Goal: Transaction & Acquisition: Purchase product/service

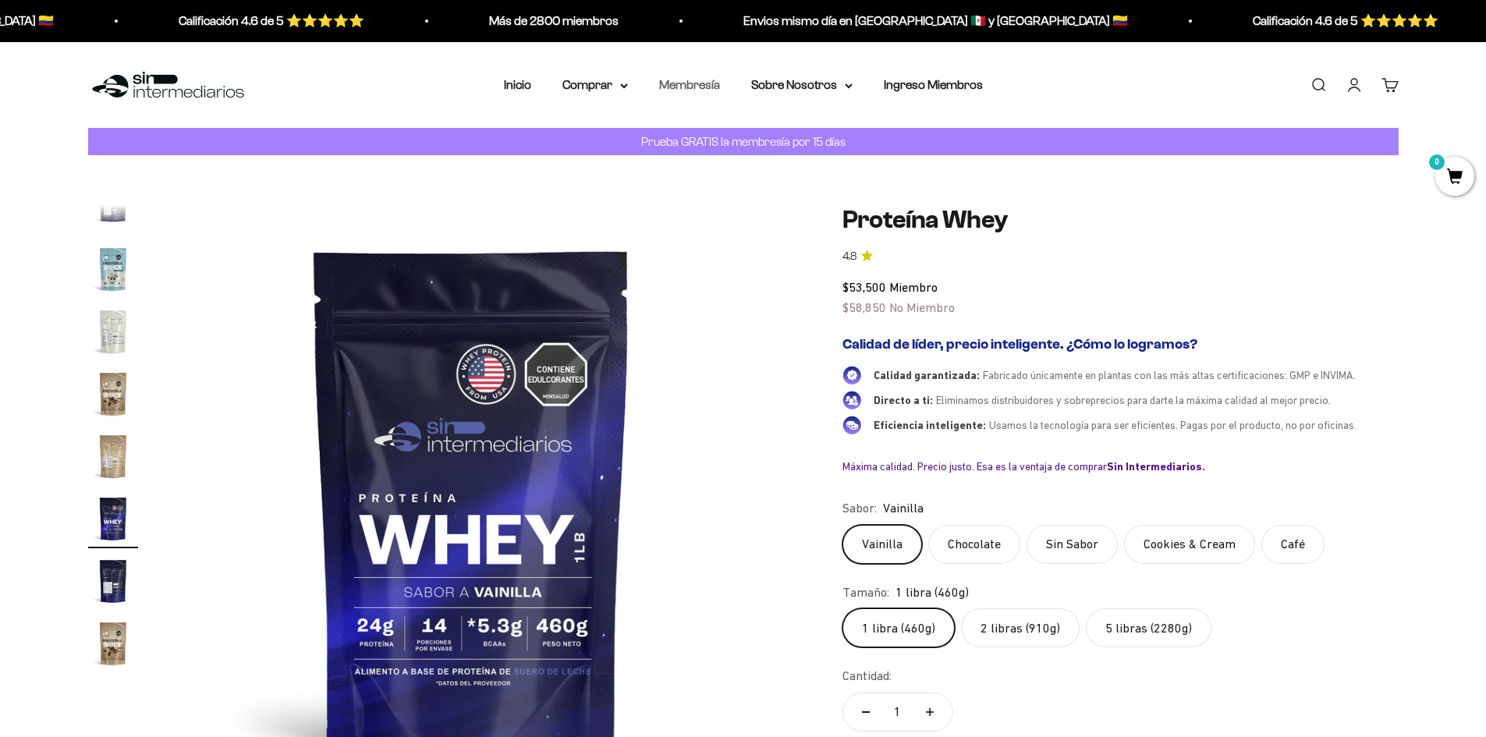
click at [698, 87] on link "Membresía" at bounding box center [689, 84] width 61 height 13
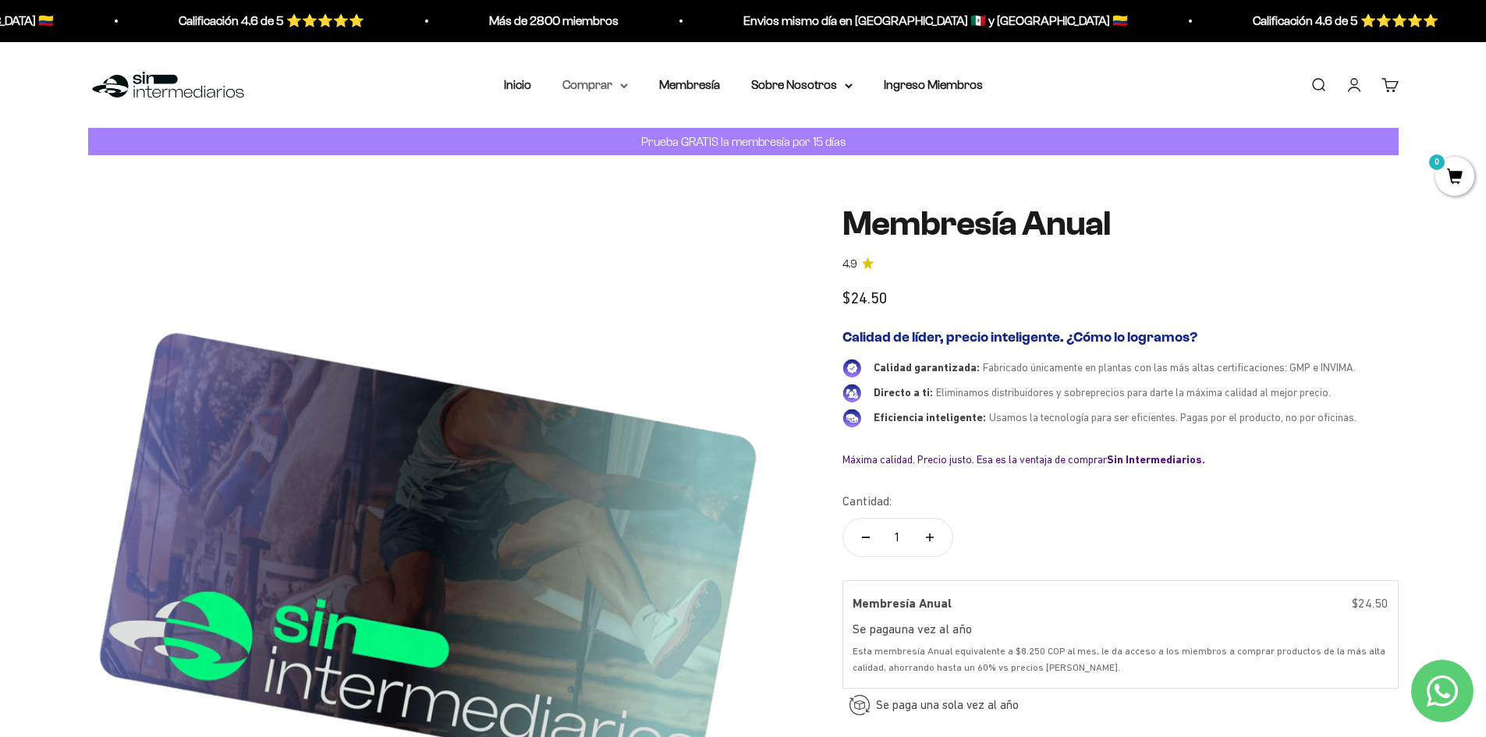
click at [626, 80] on summary "Comprar" at bounding box center [595, 85] width 66 height 20
click at [632, 136] on summary "Proteínas" at bounding box center [636, 135] width 129 height 20
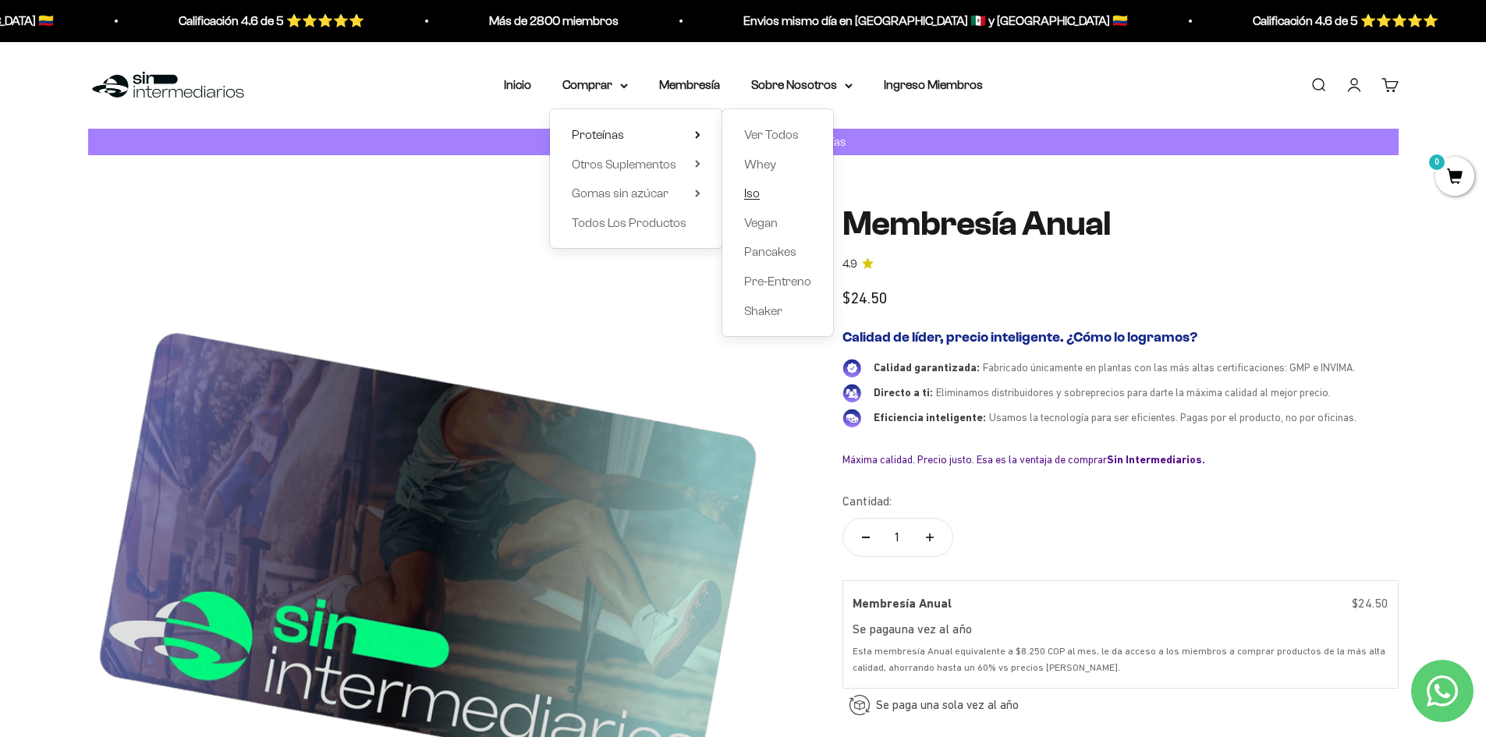
click at [745, 193] on span "Iso" at bounding box center [752, 192] width 16 height 13
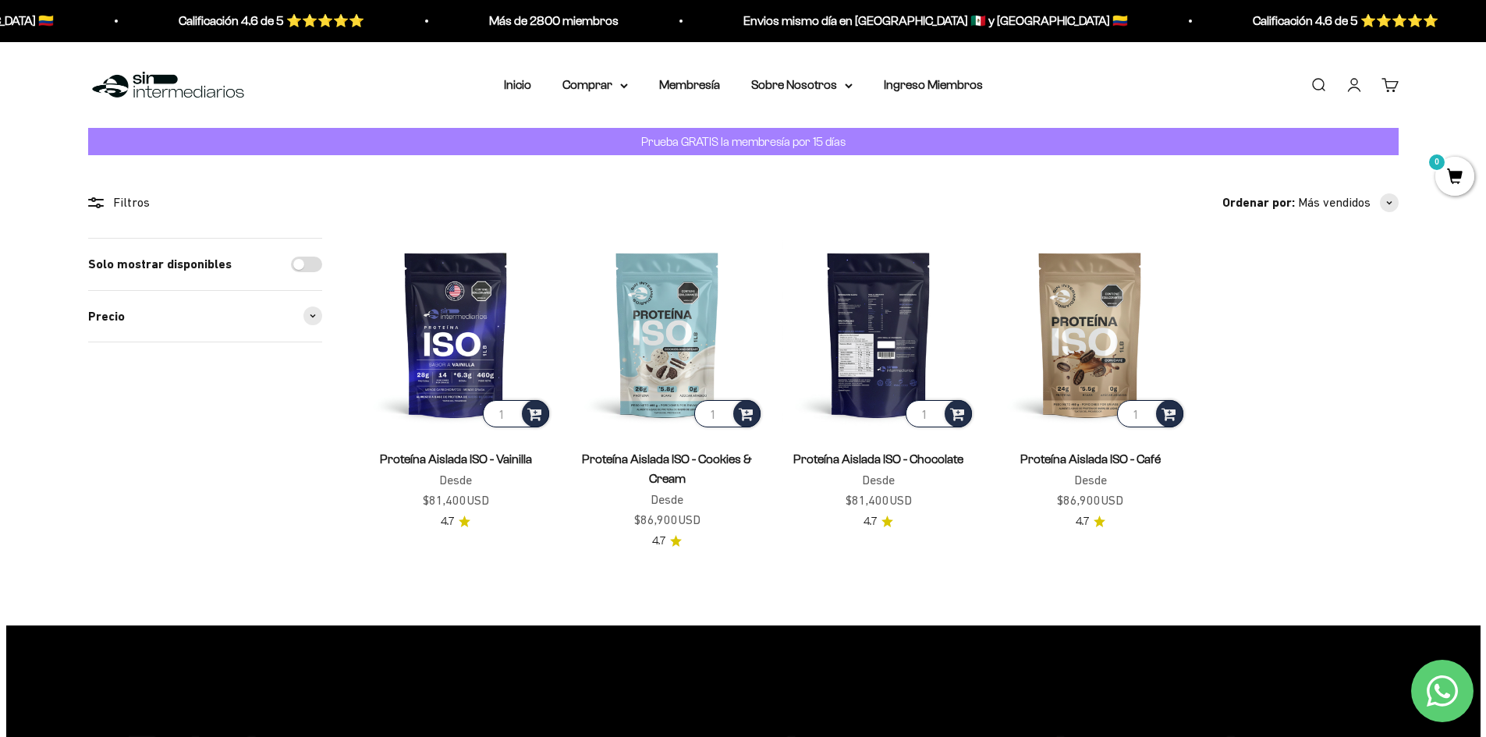
click at [887, 349] on img at bounding box center [878, 334] width 193 height 193
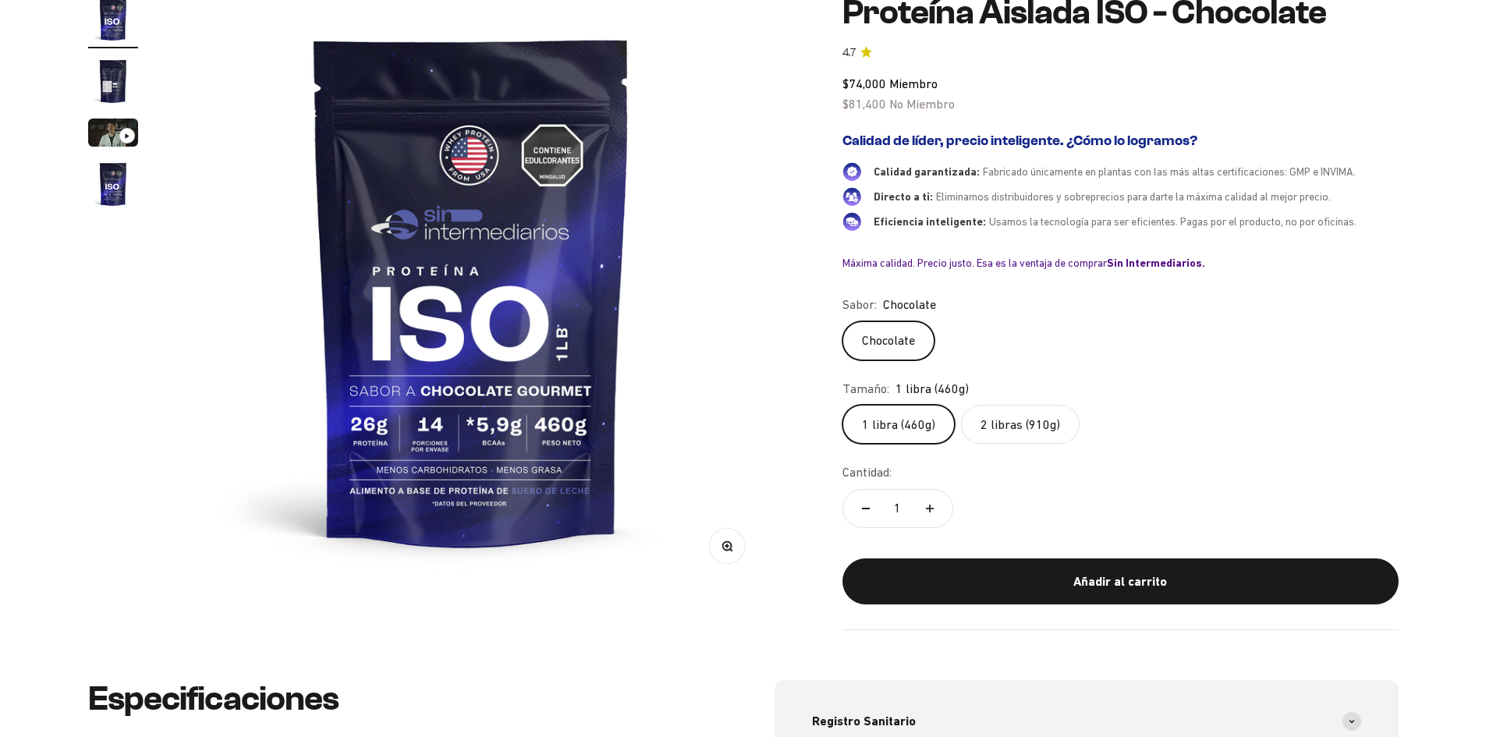
scroll to position [234, 0]
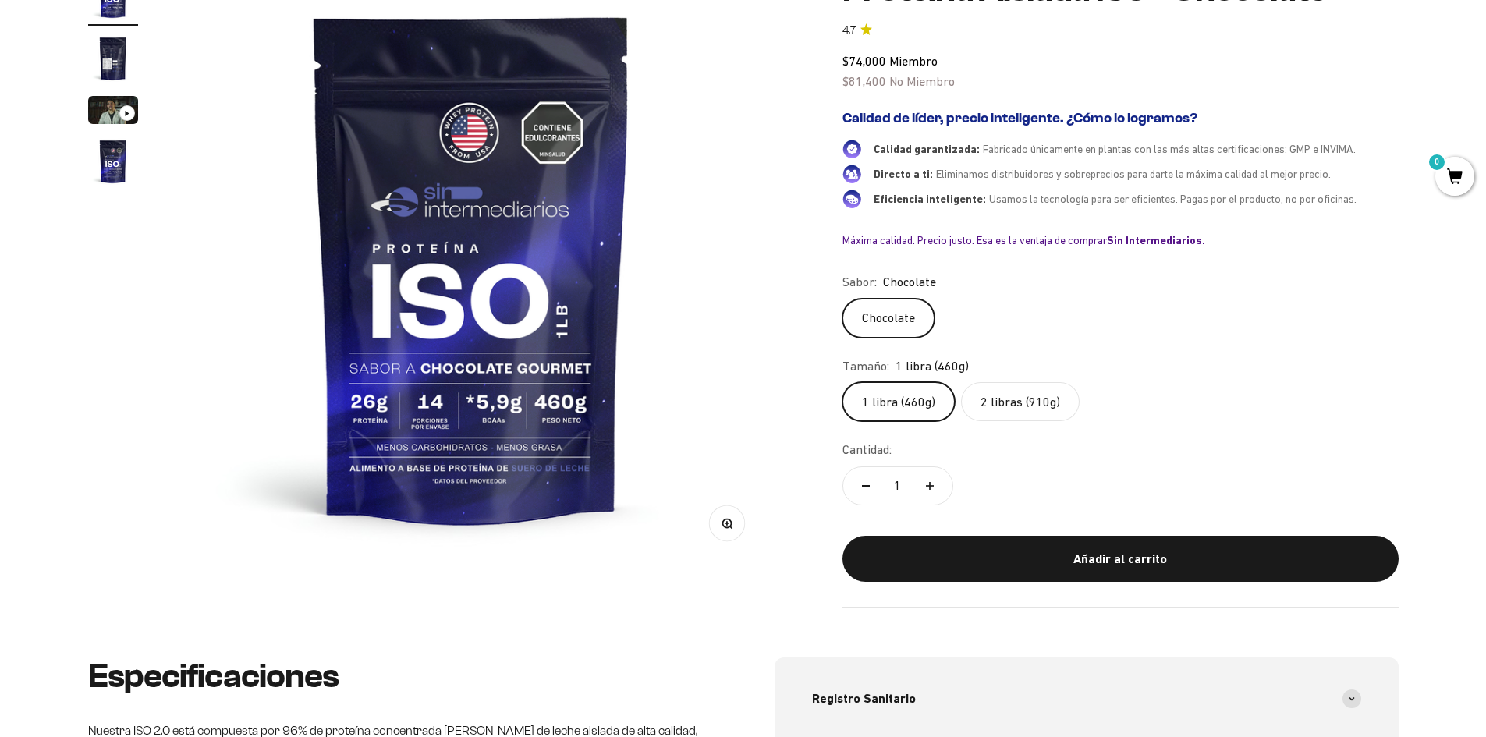
click at [1052, 404] on label "2 libras (910g)" at bounding box center [1020, 401] width 119 height 39
click at [842, 382] on input "2 libras (910g)" at bounding box center [841, 381] width 1 height 1
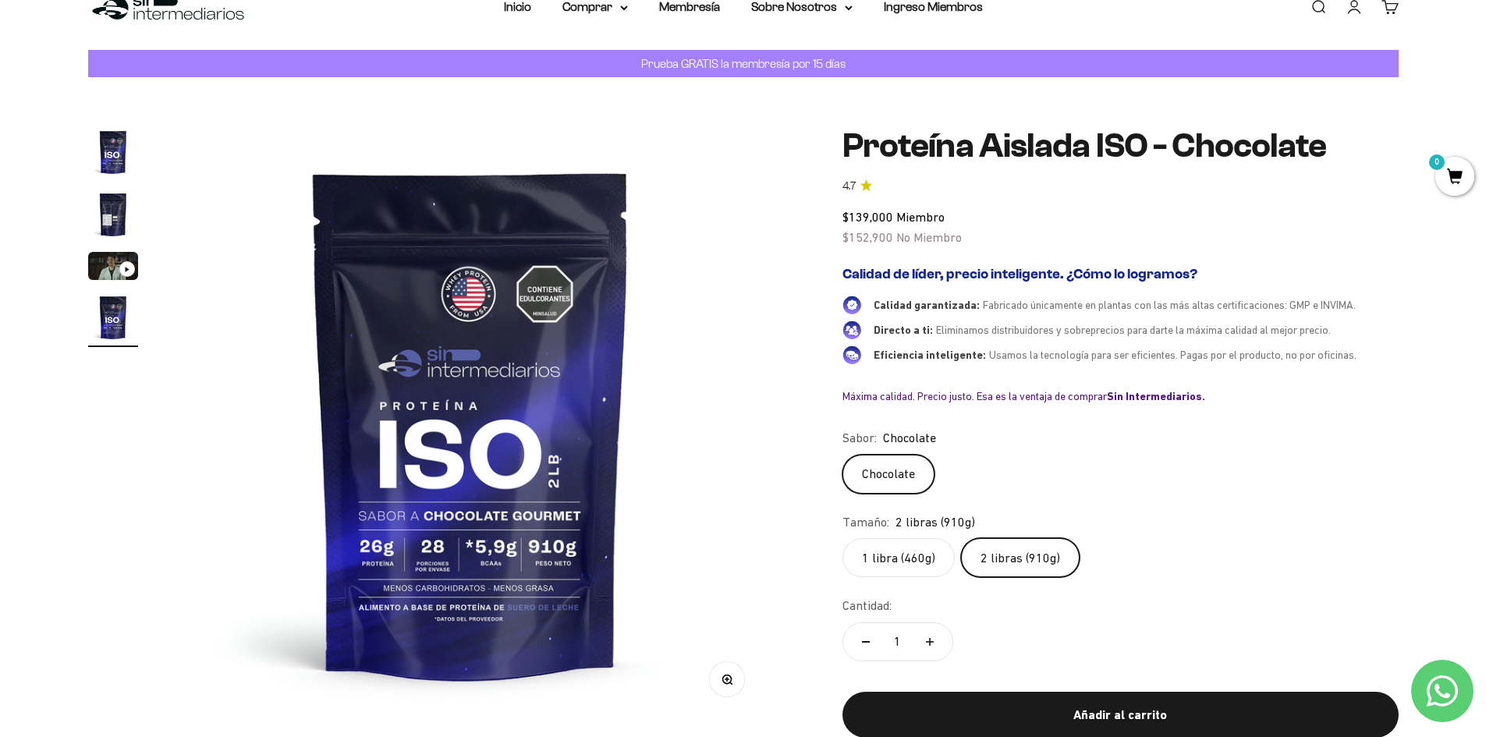
scroll to position [0, 1832]
click at [613, 6] on summary "Comprar" at bounding box center [595, 7] width 66 height 20
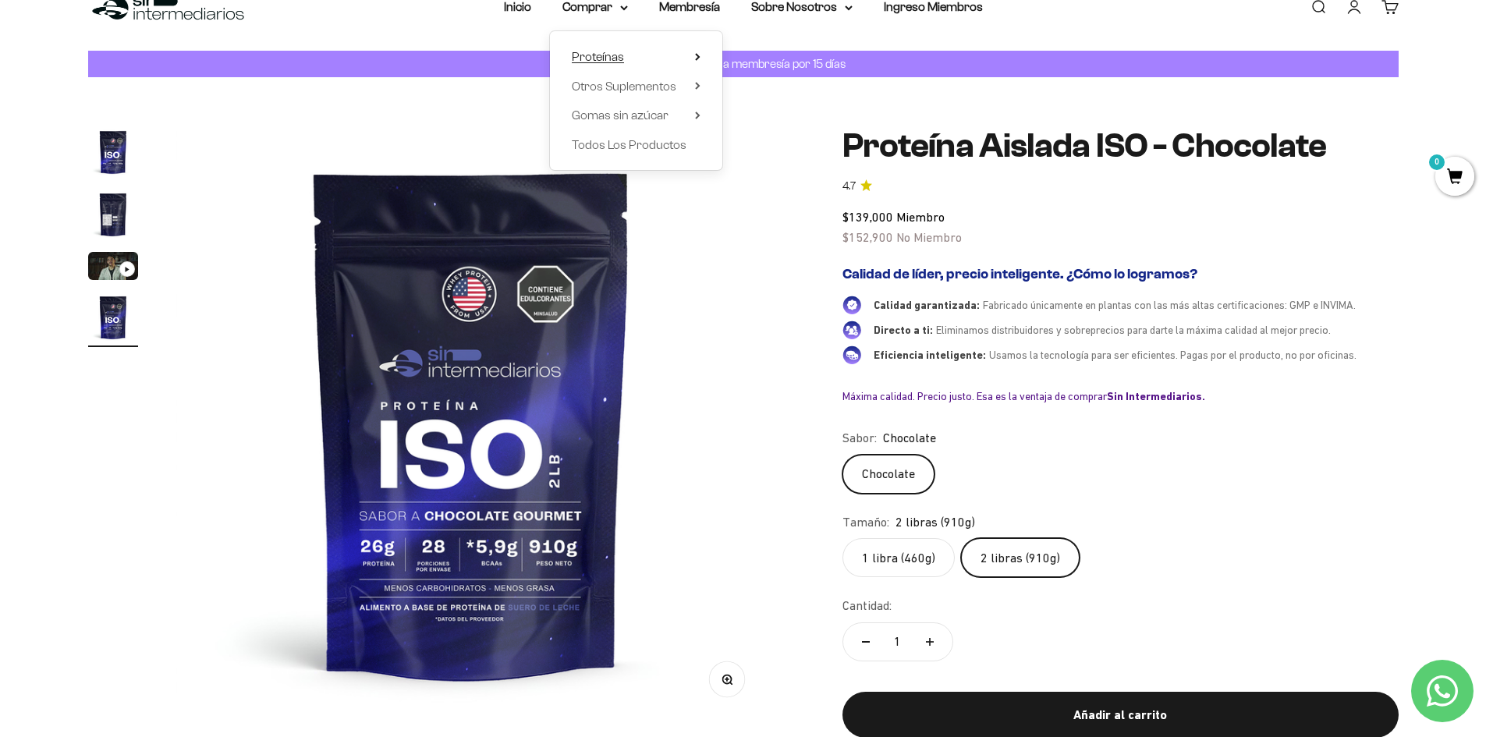
click at [689, 55] on summary "Proteínas" at bounding box center [636, 57] width 129 height 20
click at [756, 83] on span "Whey" at bounding box center [760, 85] width 32 height 13
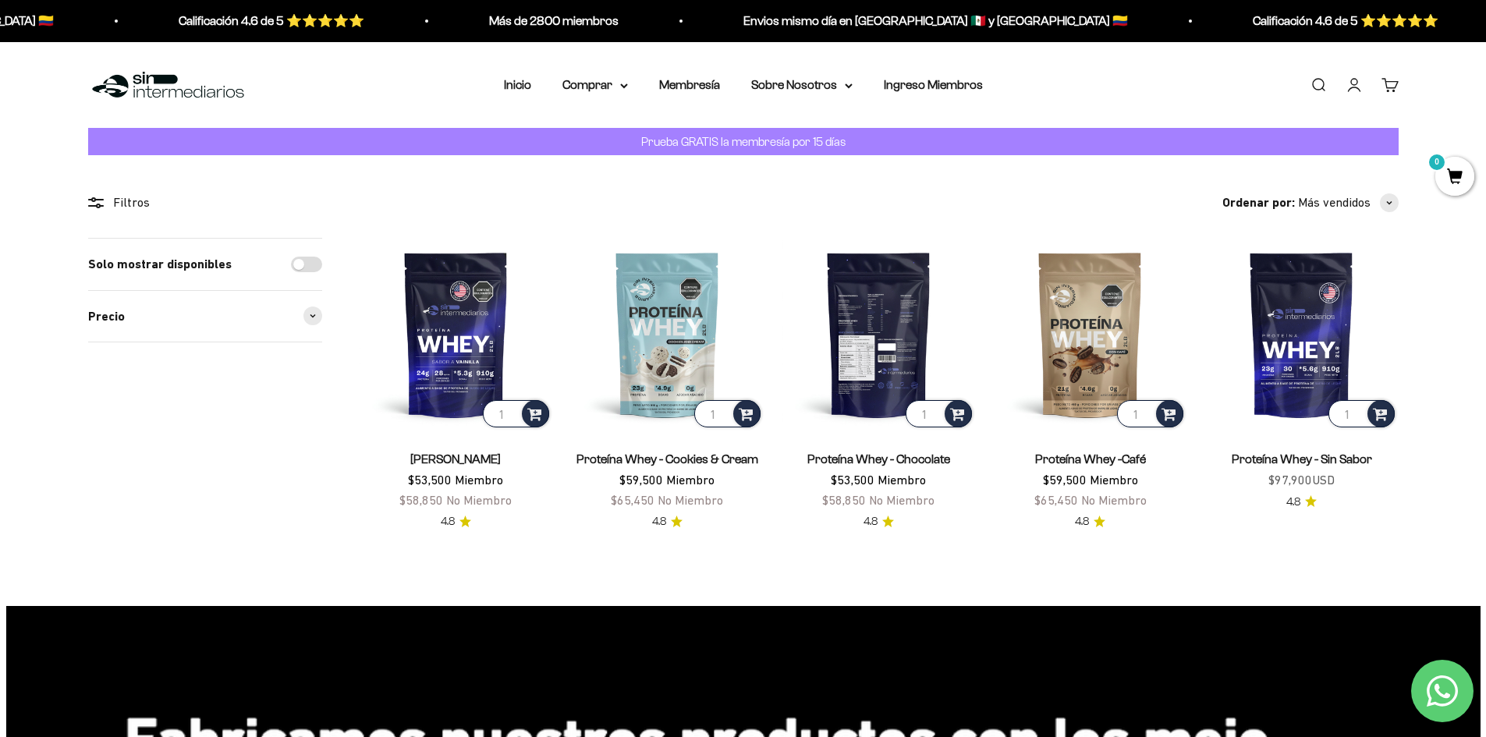
click at [870, 326] on img at bounding box center [878, 334] width 193 height 193
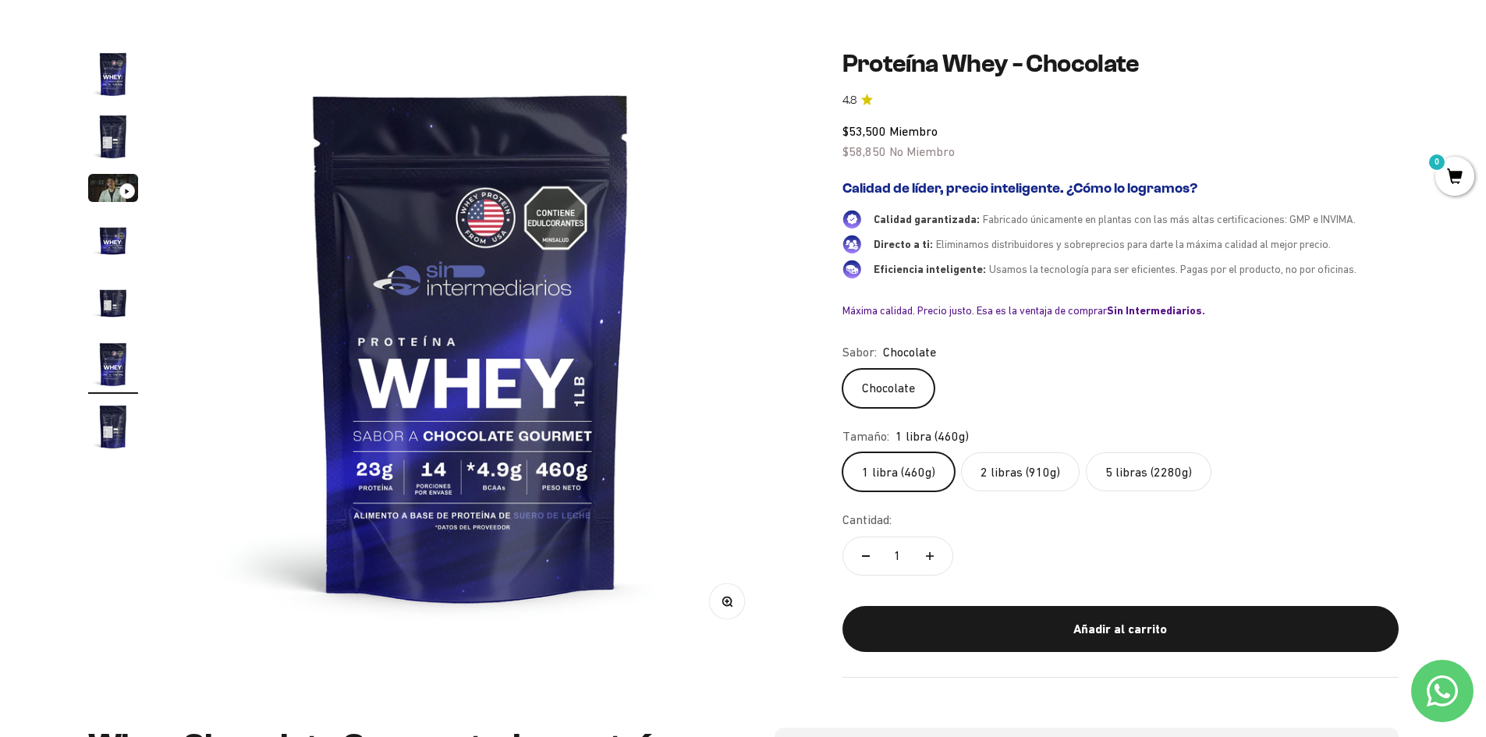
click at [1149, 483] on label "5 libras (2280g)" at bounding box center [1149, 471] width 126 height 39
click at [842, 452] on input "5 libras (2280g)" at bounding box center [841, 452] width 1 height 1
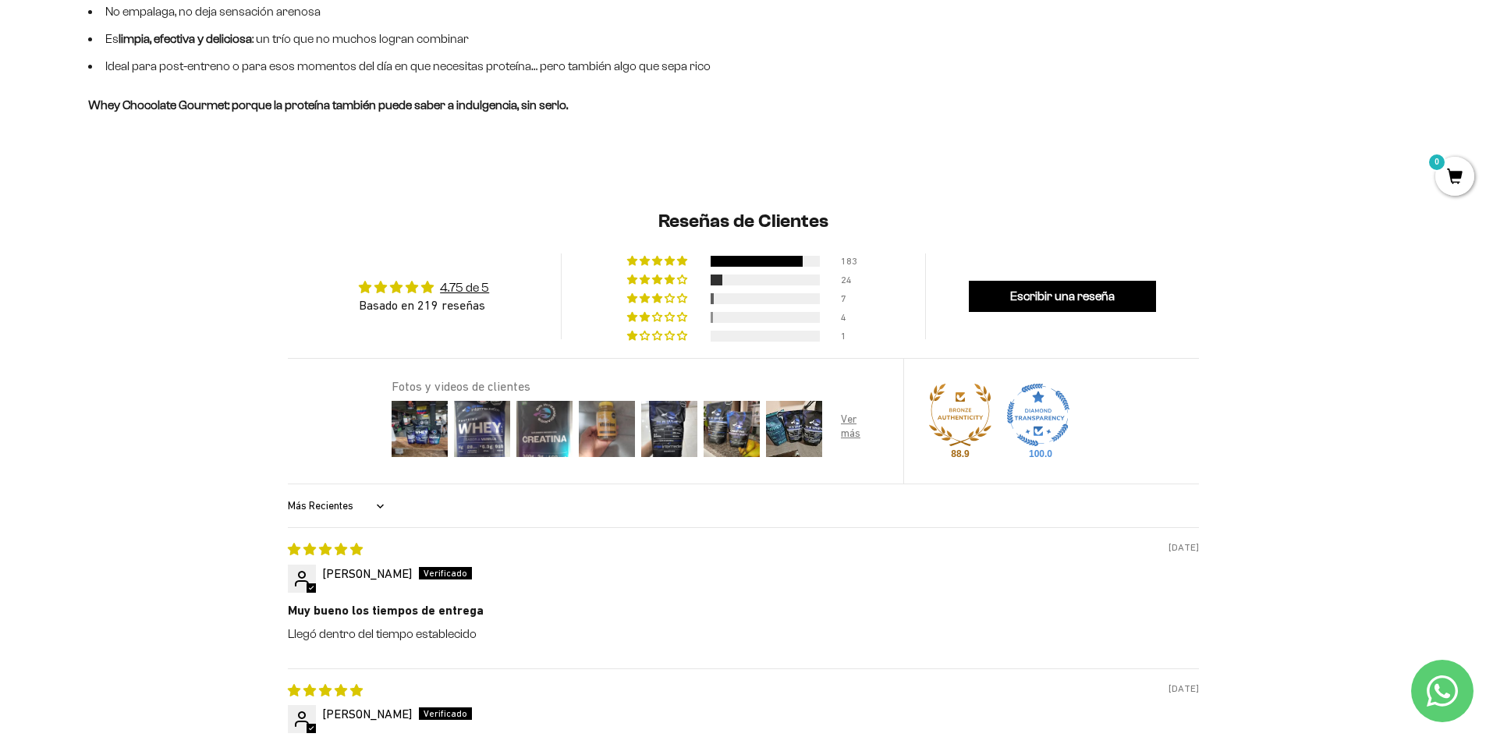
scroll to position [1560, 0]
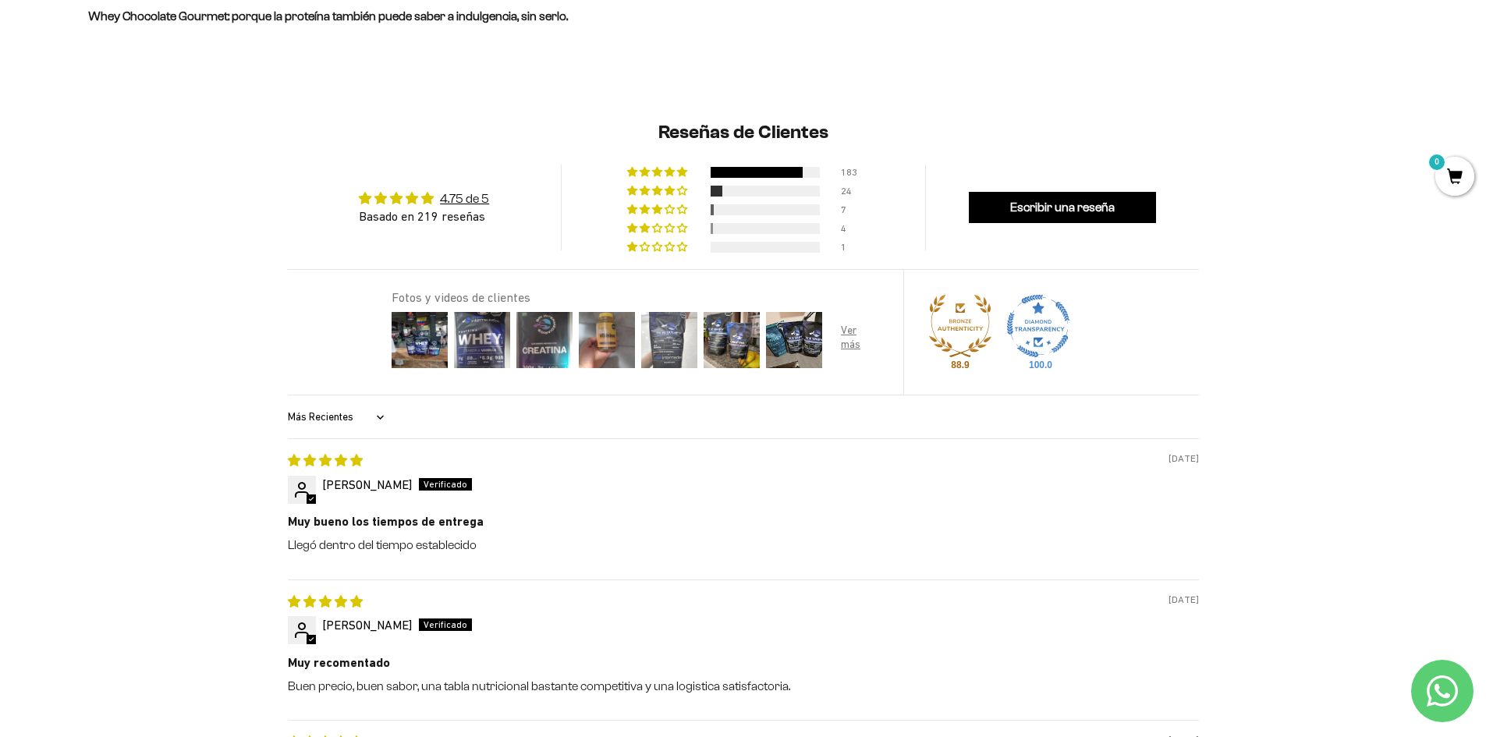
click at [663, 340] on img at bounding box center [669, 340] width 62 height 62
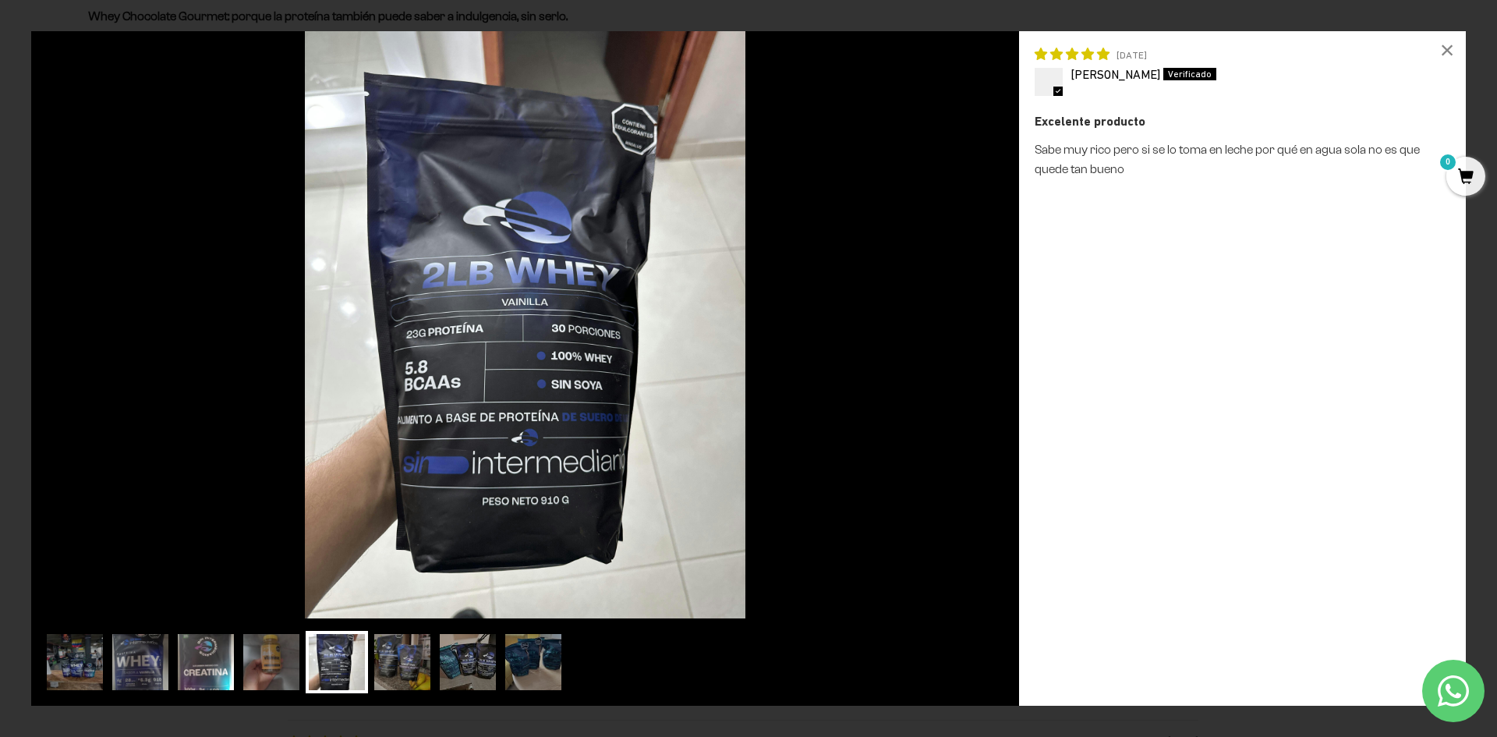
click at [205, 664] on img at bounding box center [206, 662] width 62 height 62
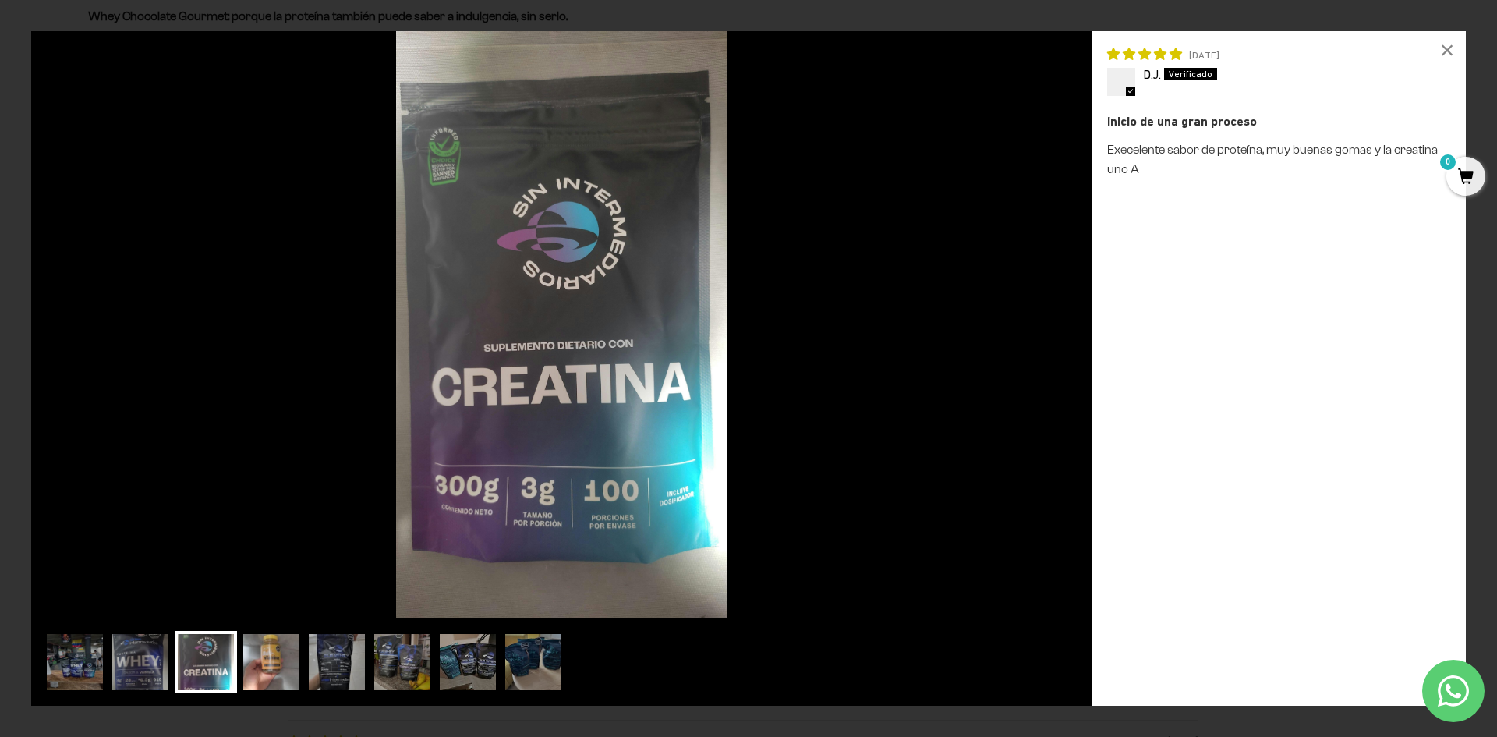
click at [289, 664] on img at bounding box center [271, 662] width 62 height 62
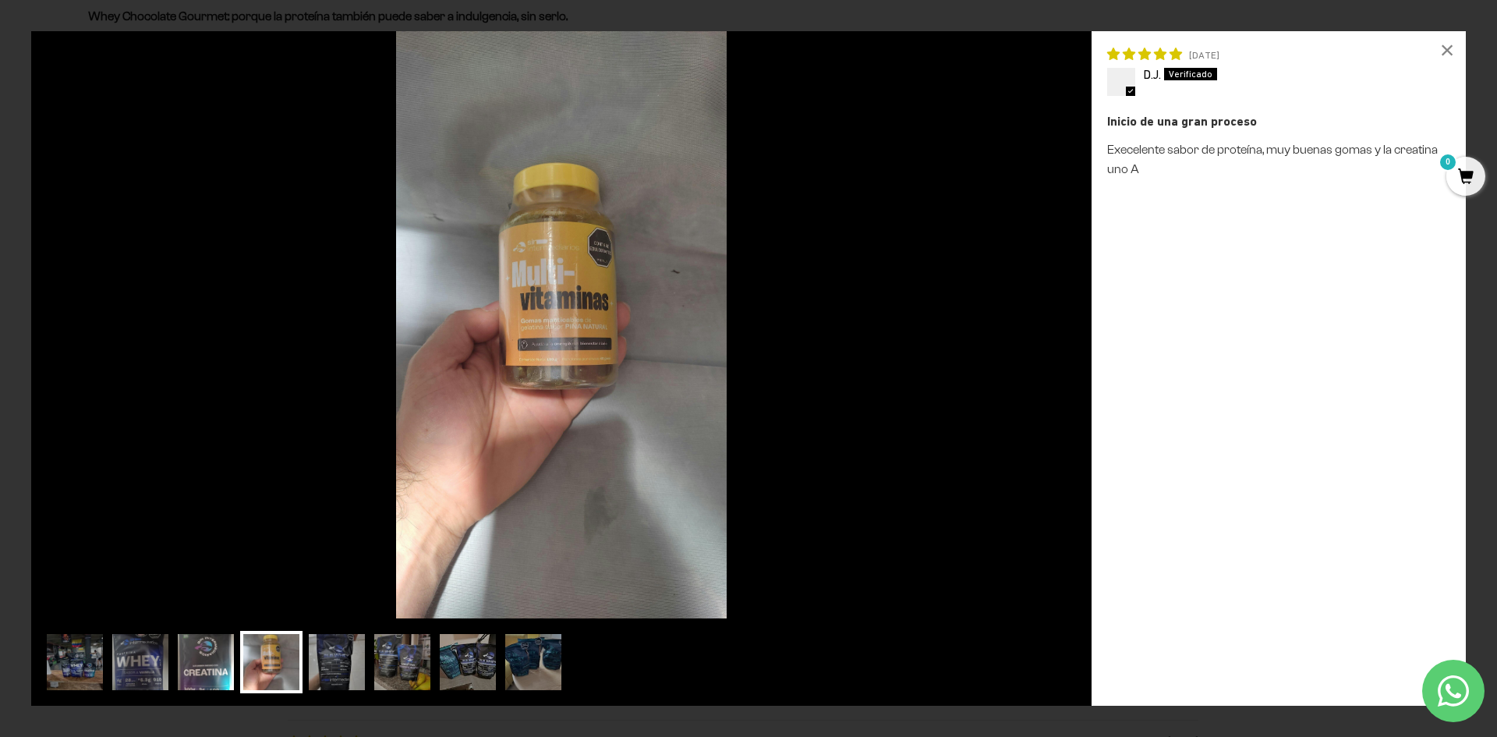
click at [190, 654] on img at bounding box center [206, 662] width 62 height 62
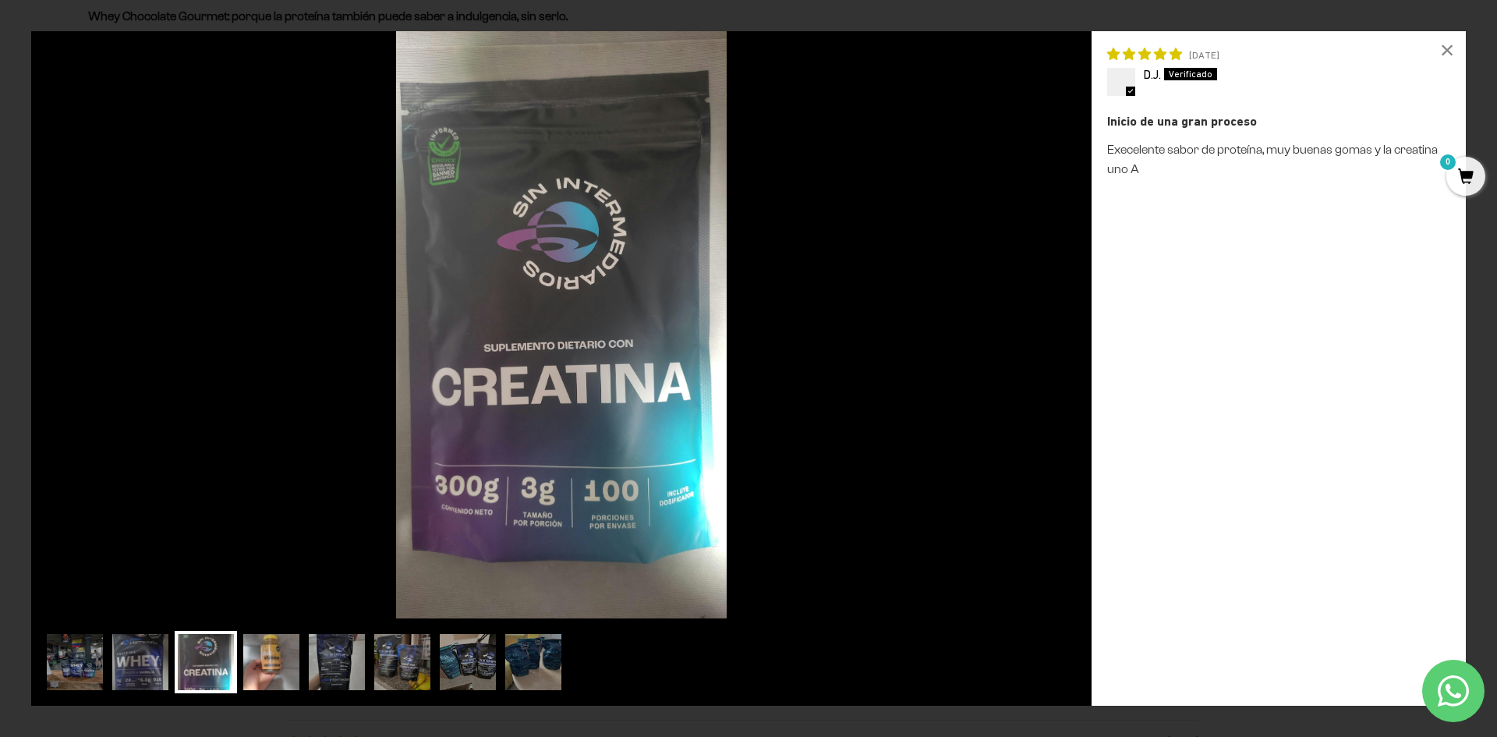
click at [267, 660] on img at bounding box center [271, 662] width 62 height 62
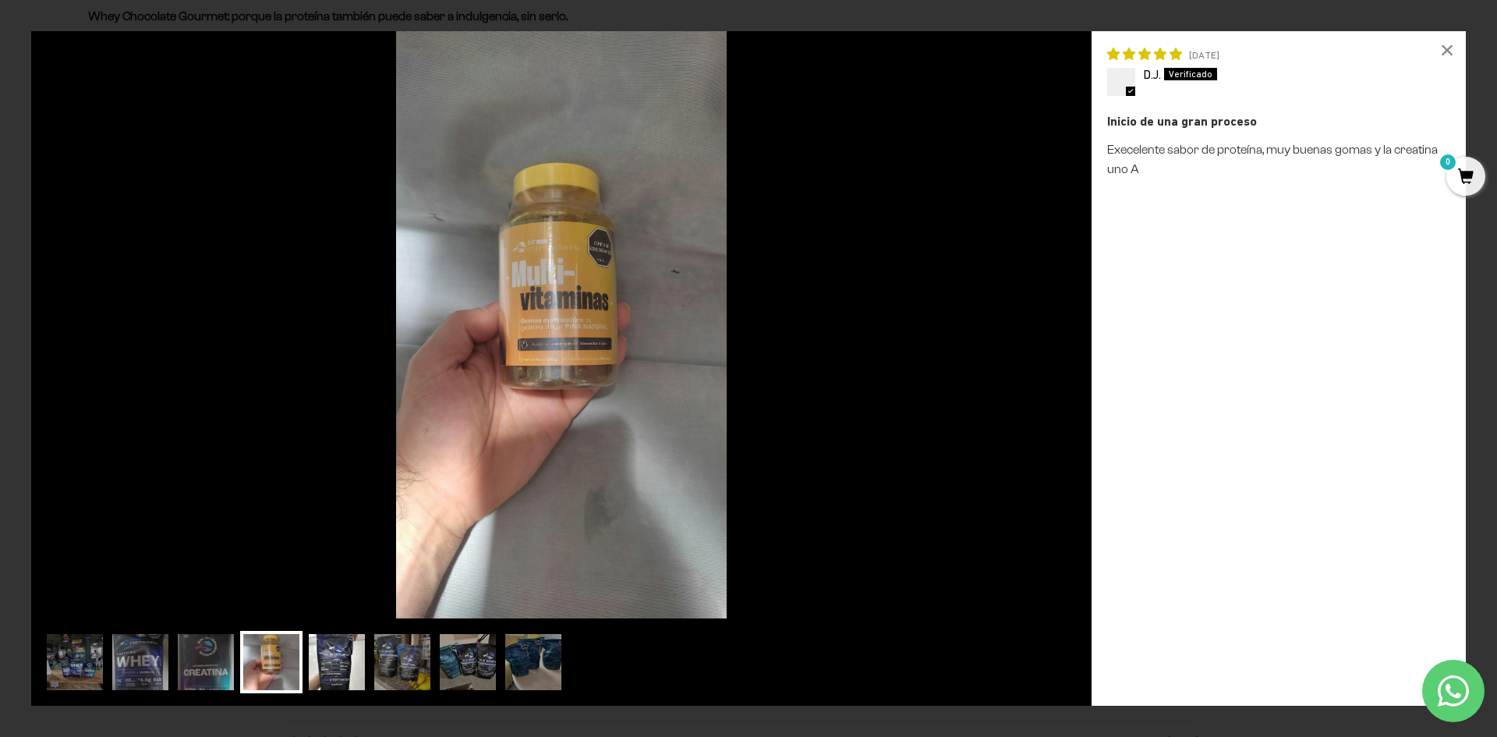
click at [320, 660] on img at bounding box center [337, 662] width 62 height 62
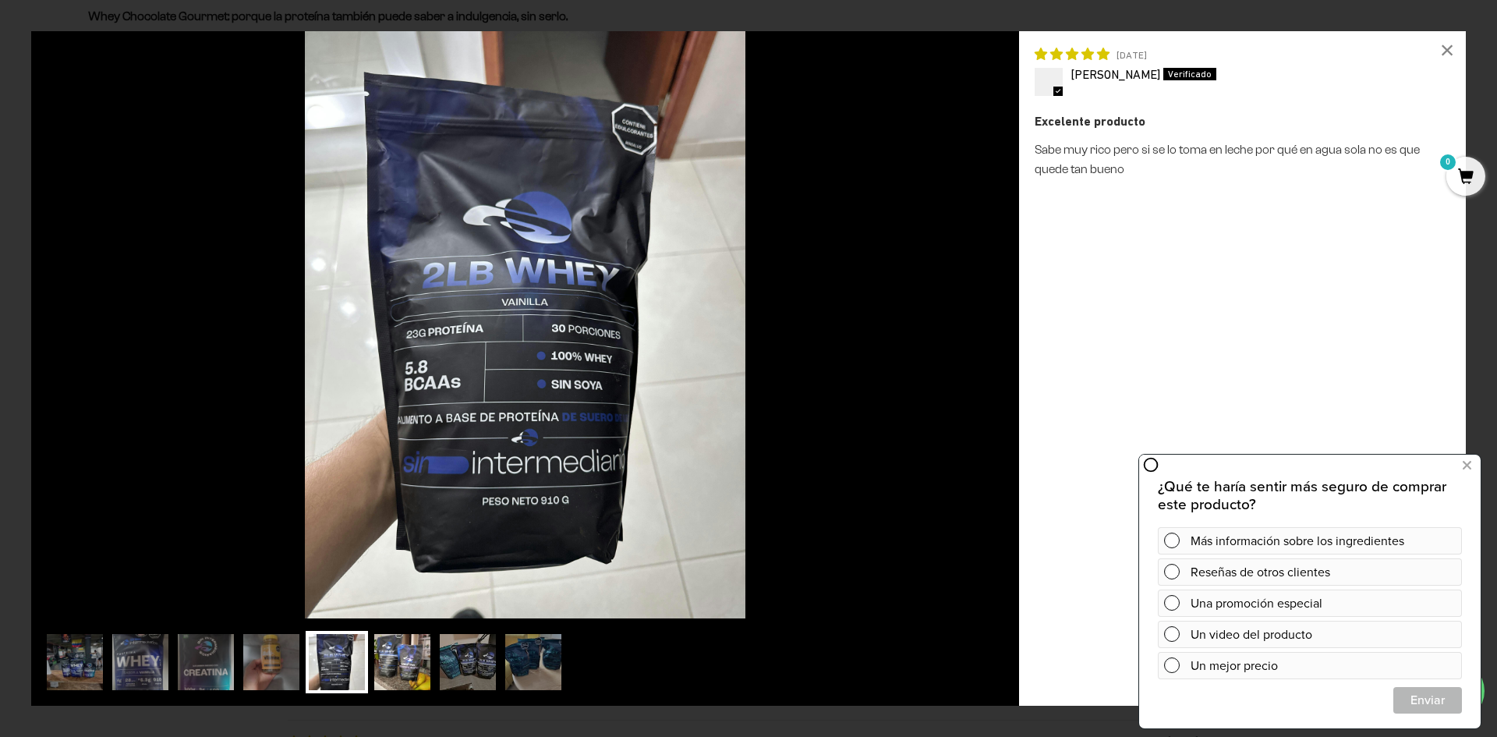
click at [406, 660] on img at bounding box center [402, 662] width 62 height 62
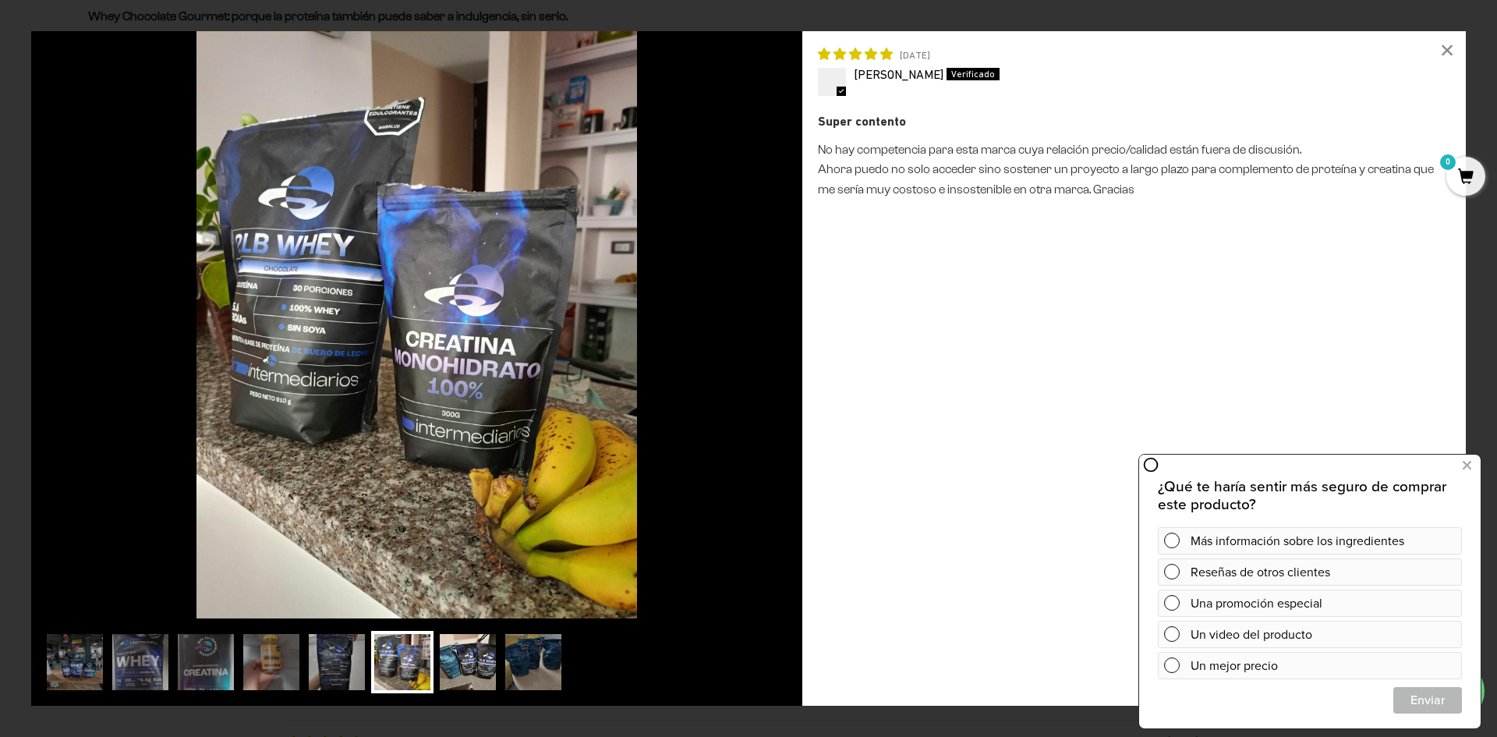
click at [460, 661] on img at bounding box center [468, 662] width 62 height 62
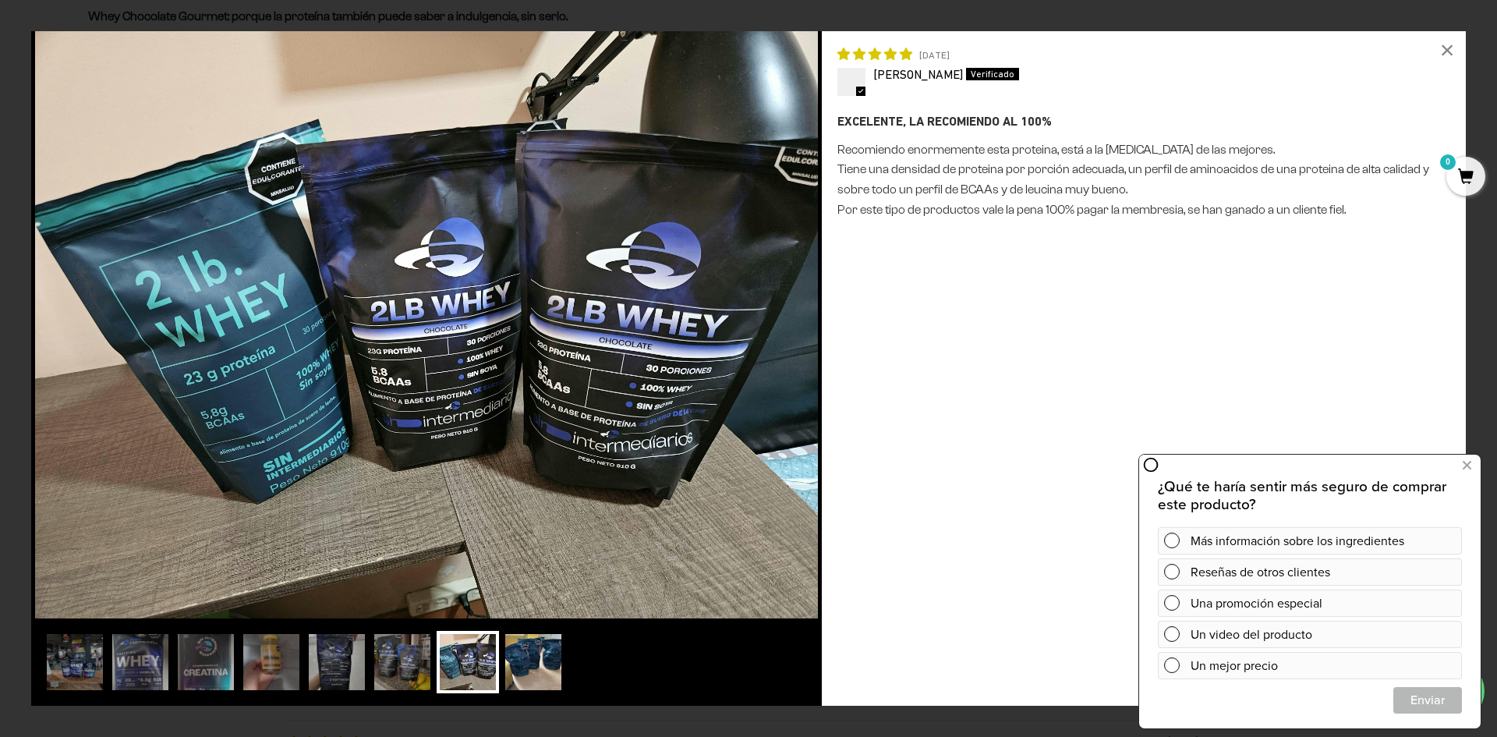
click at [541, 658] on img at bounding box center [533, 662] width 62 height 62
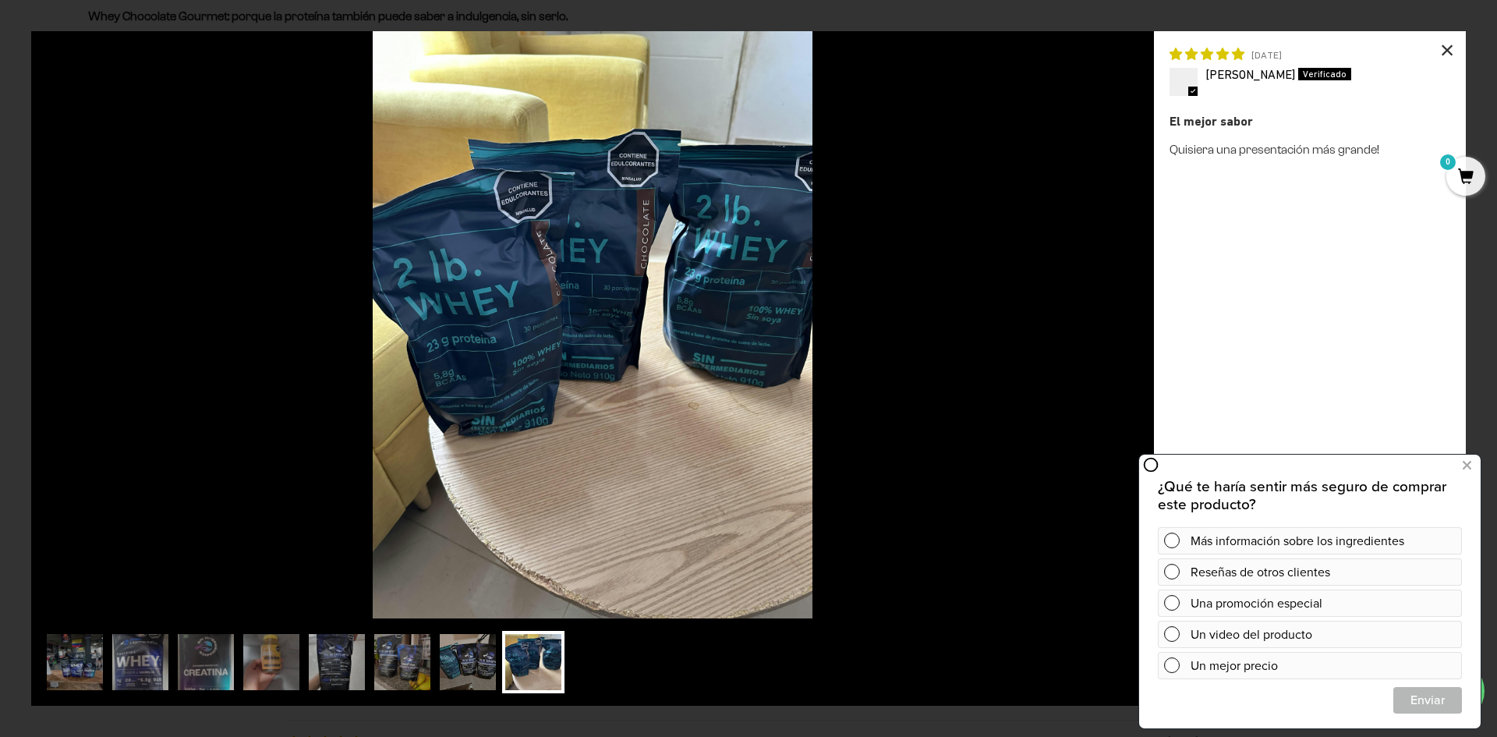
click at [1447, 53] on div "×" at bounding box center [1447, 49] width 37 height 37
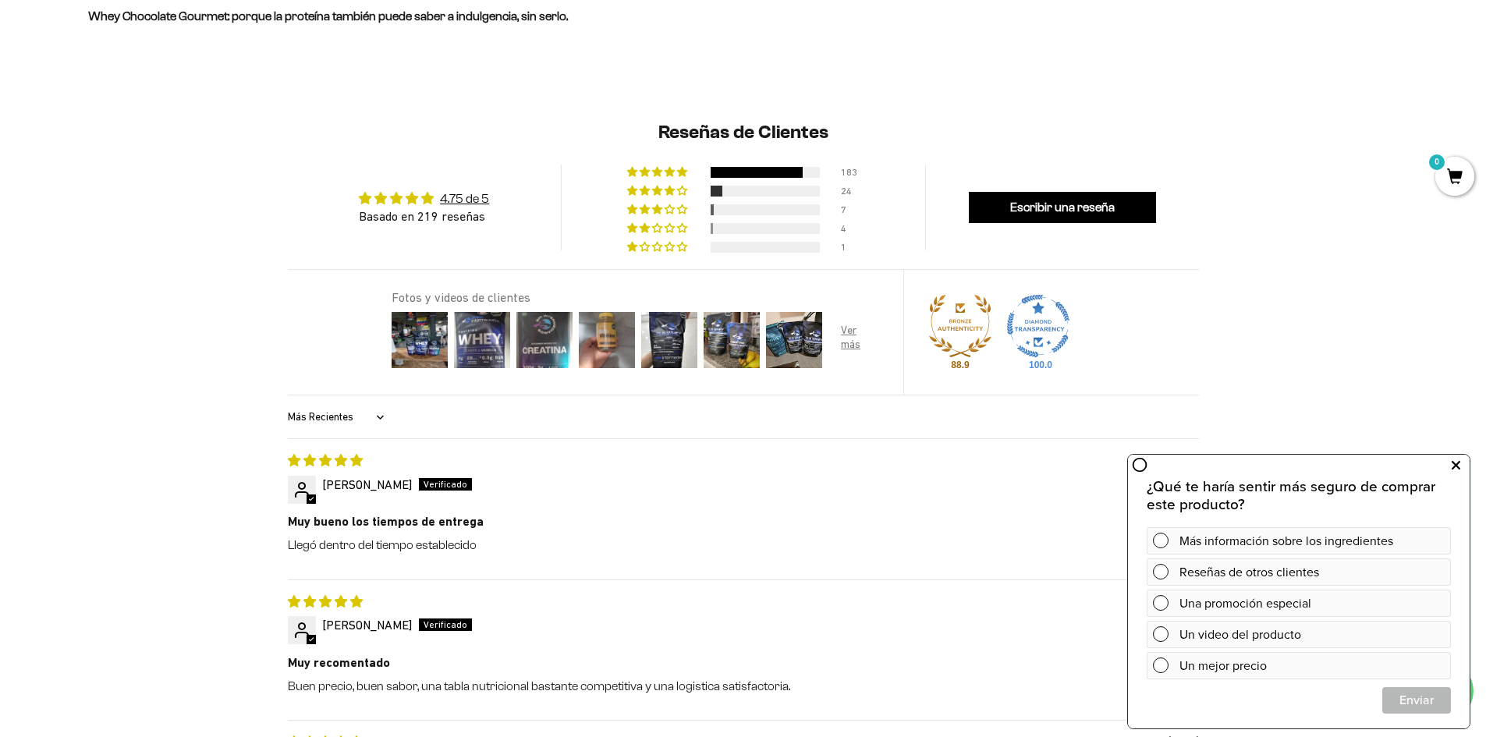
click at [1455, 469] on icon at bounding box center [1455, 465] width 9 height 20
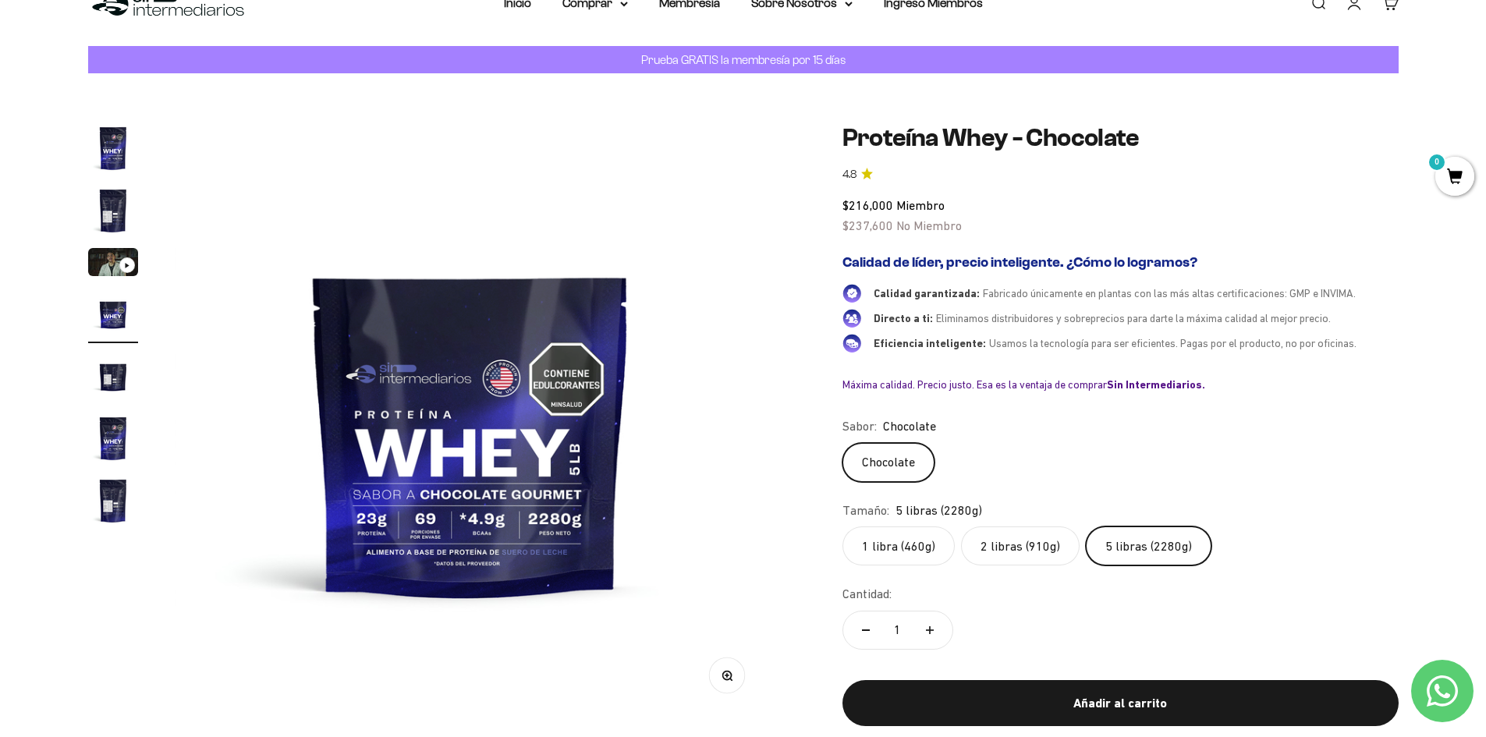
scroll to position [78, 0]
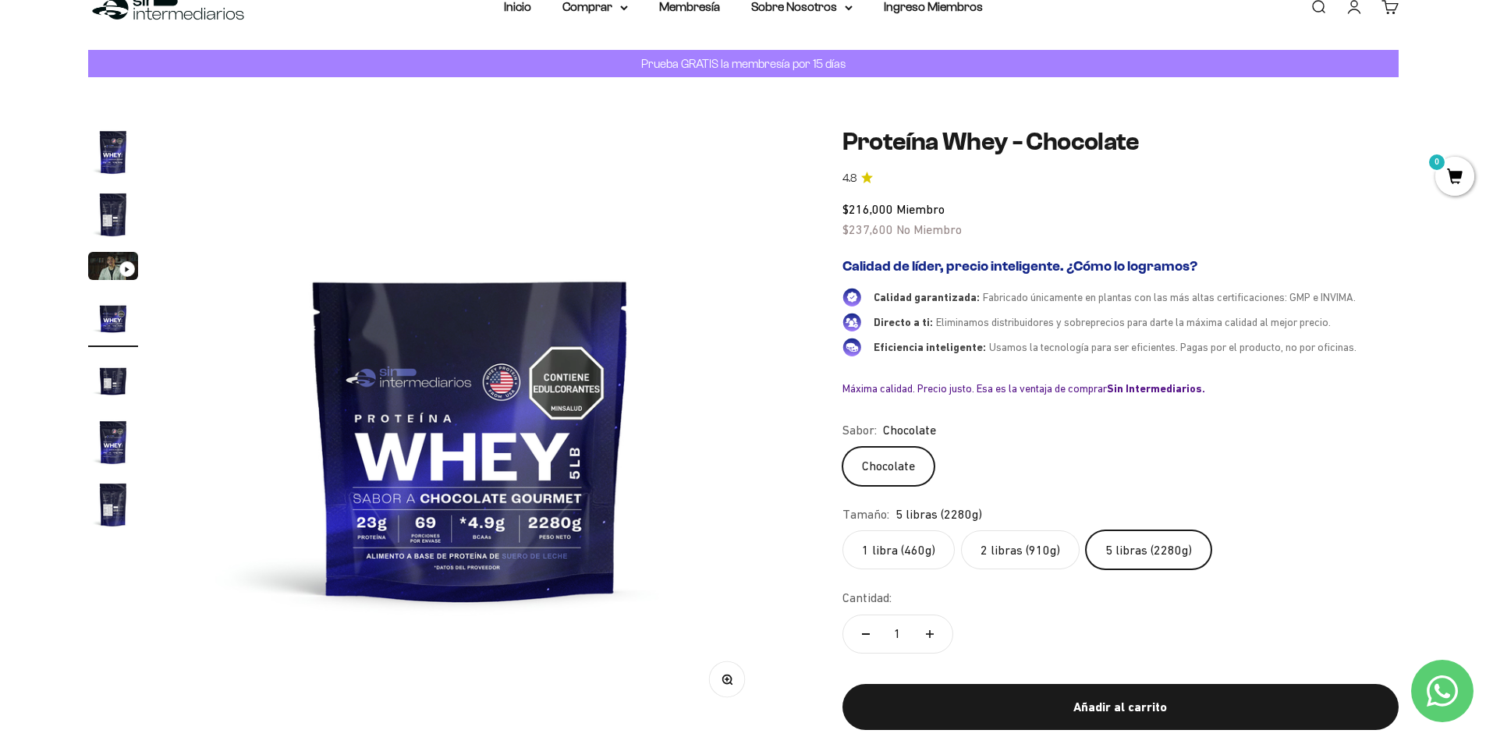
click at [116, 268] on img "Ir al artículo 3" at bounding box center [113, 266] width 50 height 28
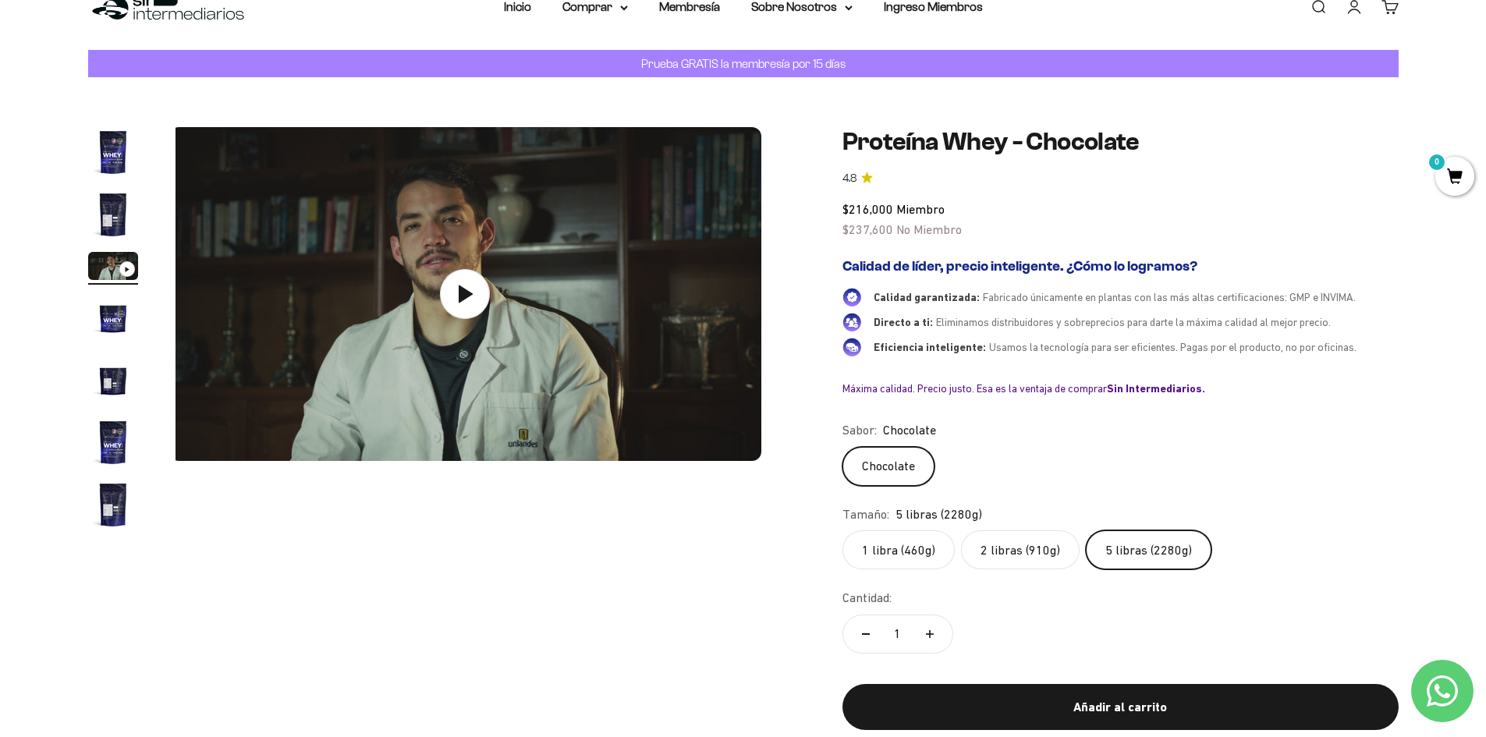
scroll to position [0, 1221]
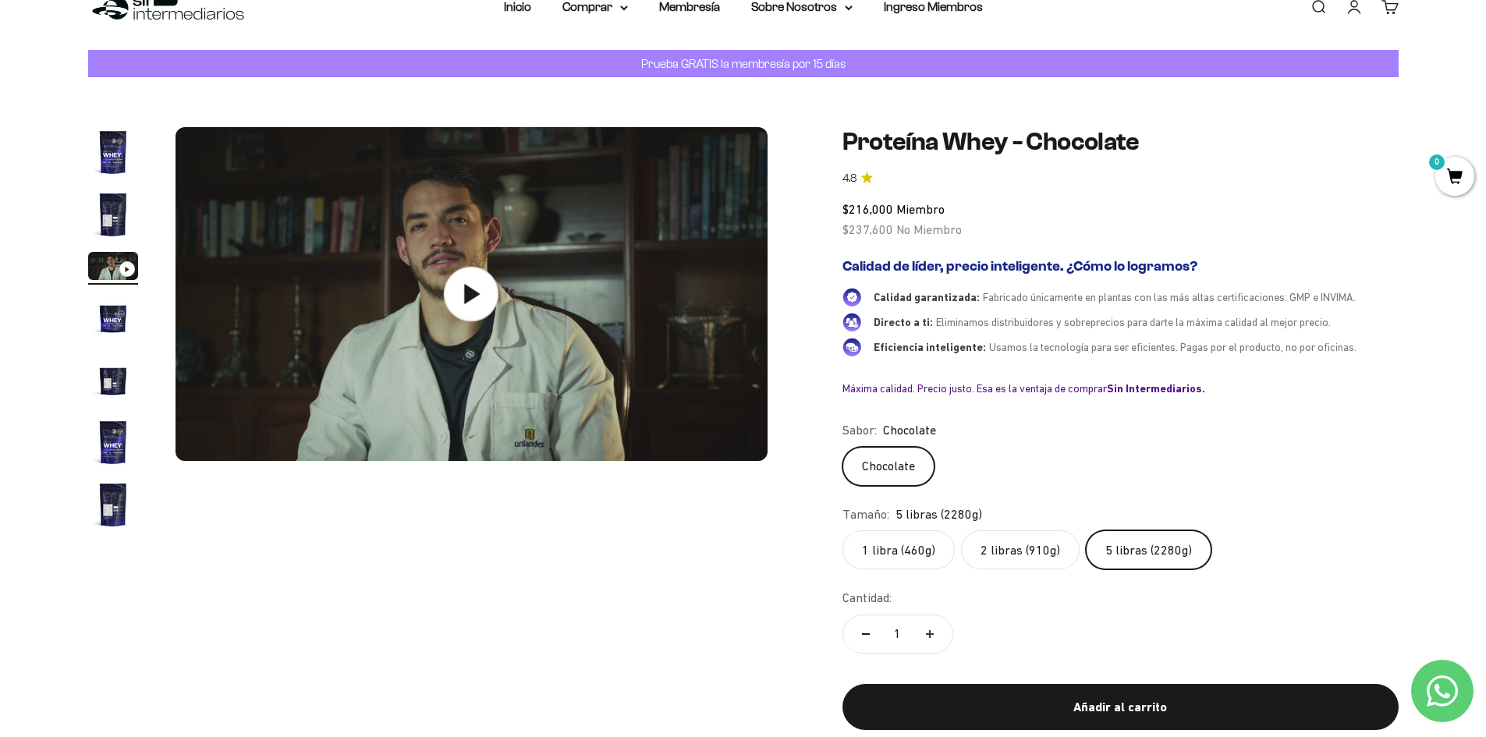
click at [462, 293] on icon at bounding box center [471, 294] width 55 height 55
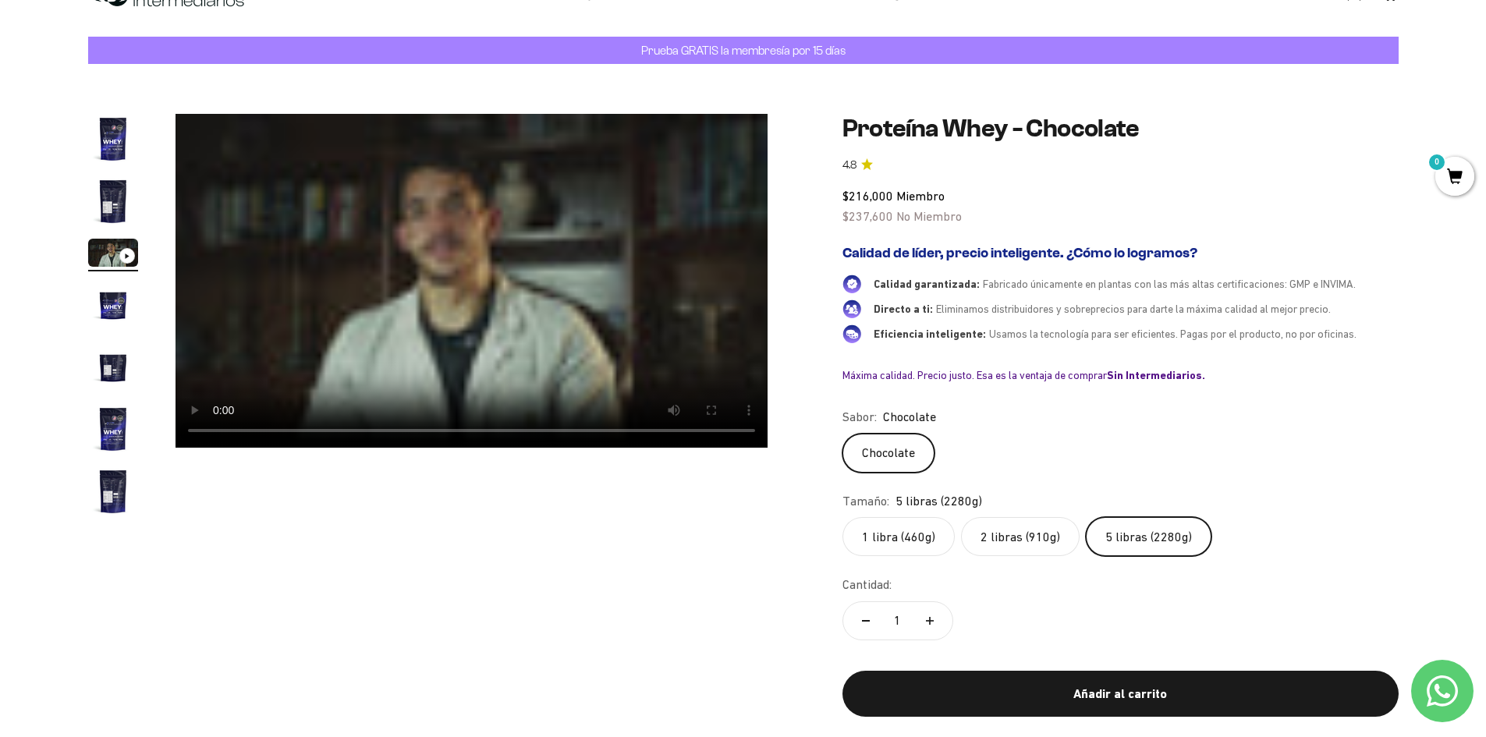
scroll to position [98, 0]
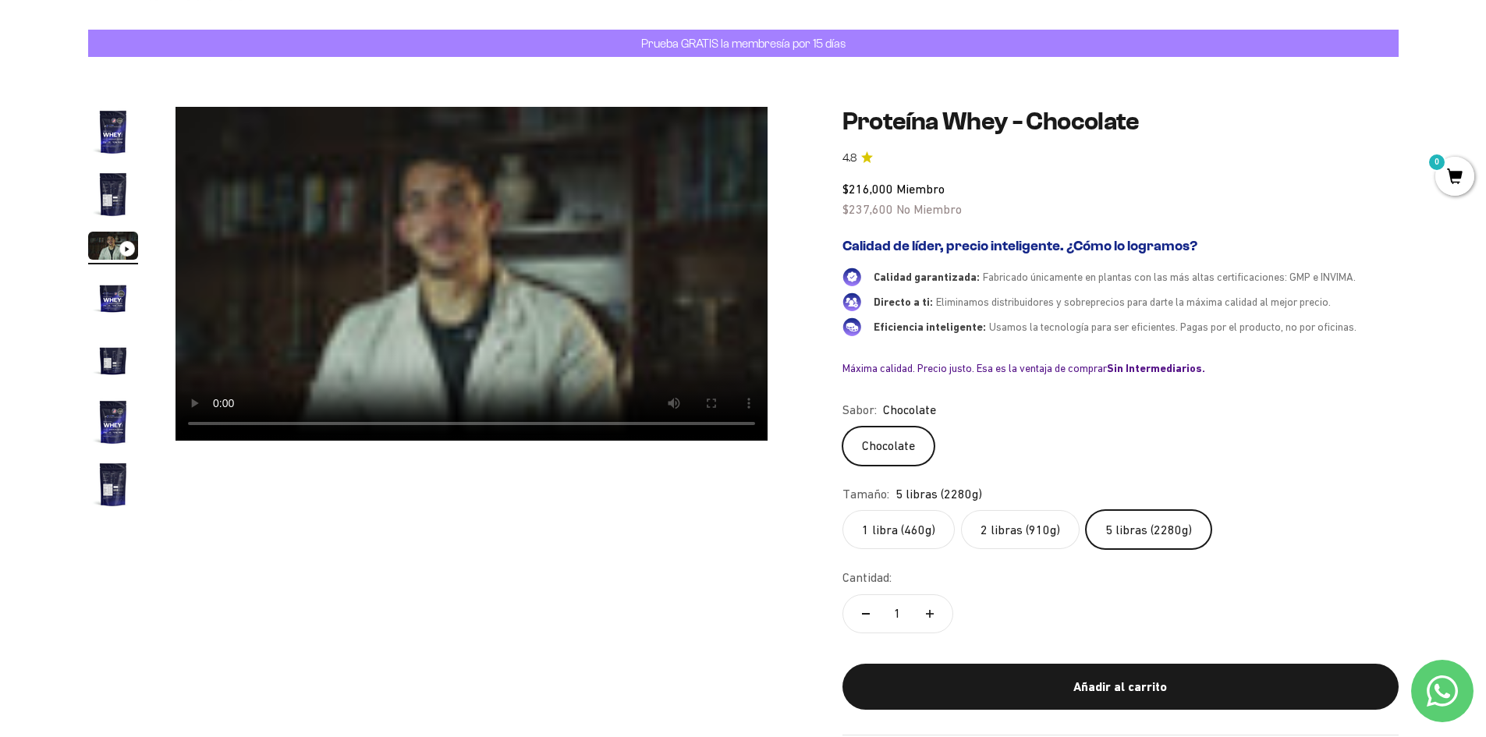
click at [110, 361] on img "Ir al artículo 5" at bounding box center [113, 360] width 50 height 50
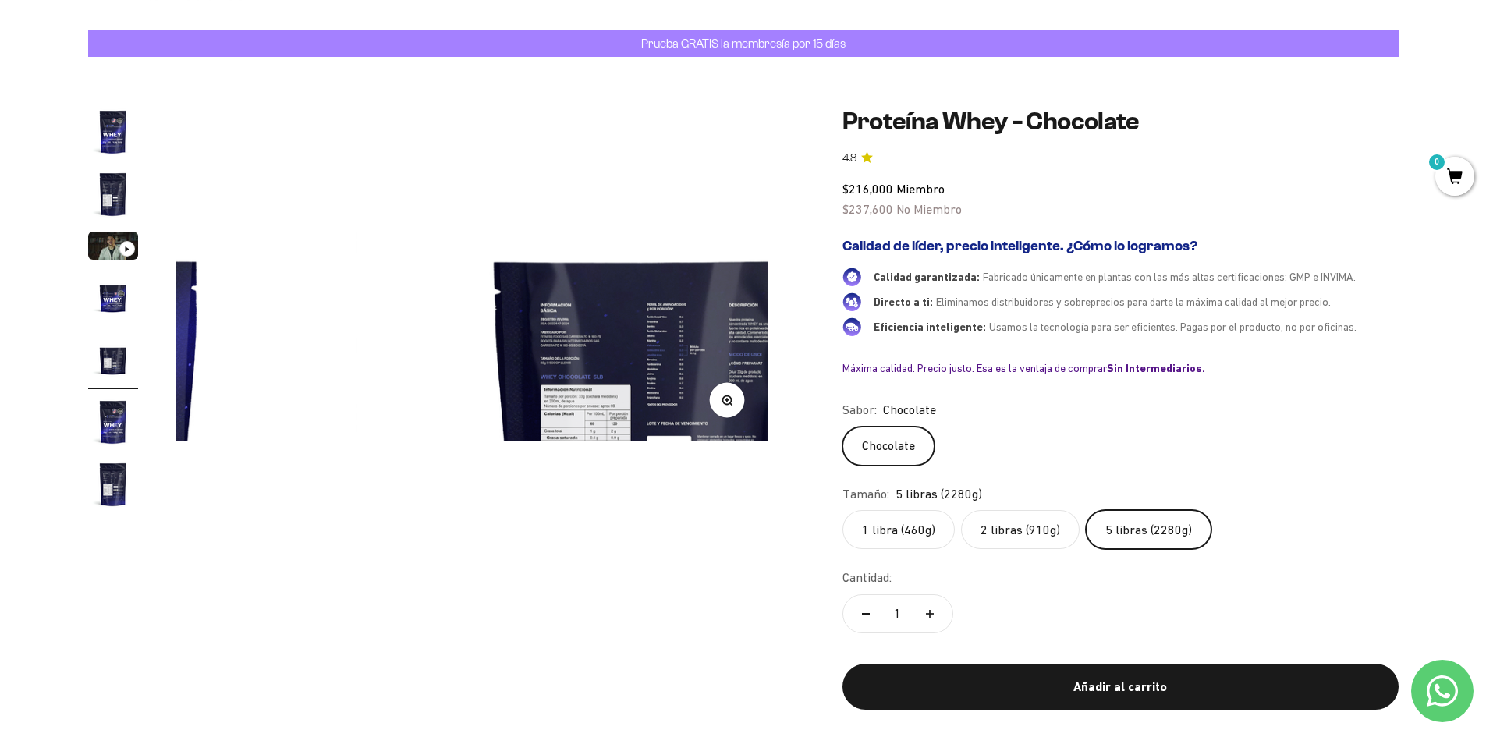
scroll to position [0, 2443]
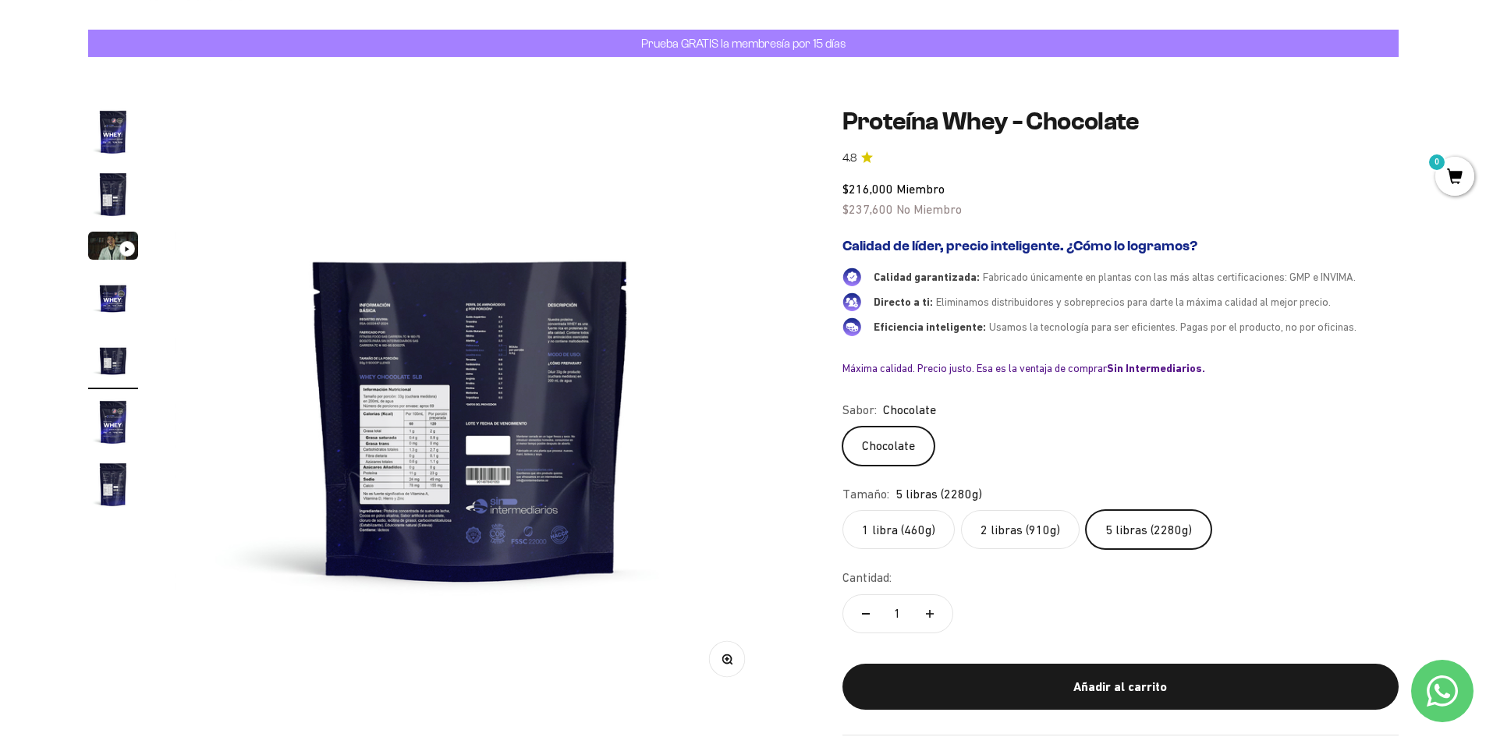
click at [434, 452] on img at bounding box center [471, 403] width 592 height 592
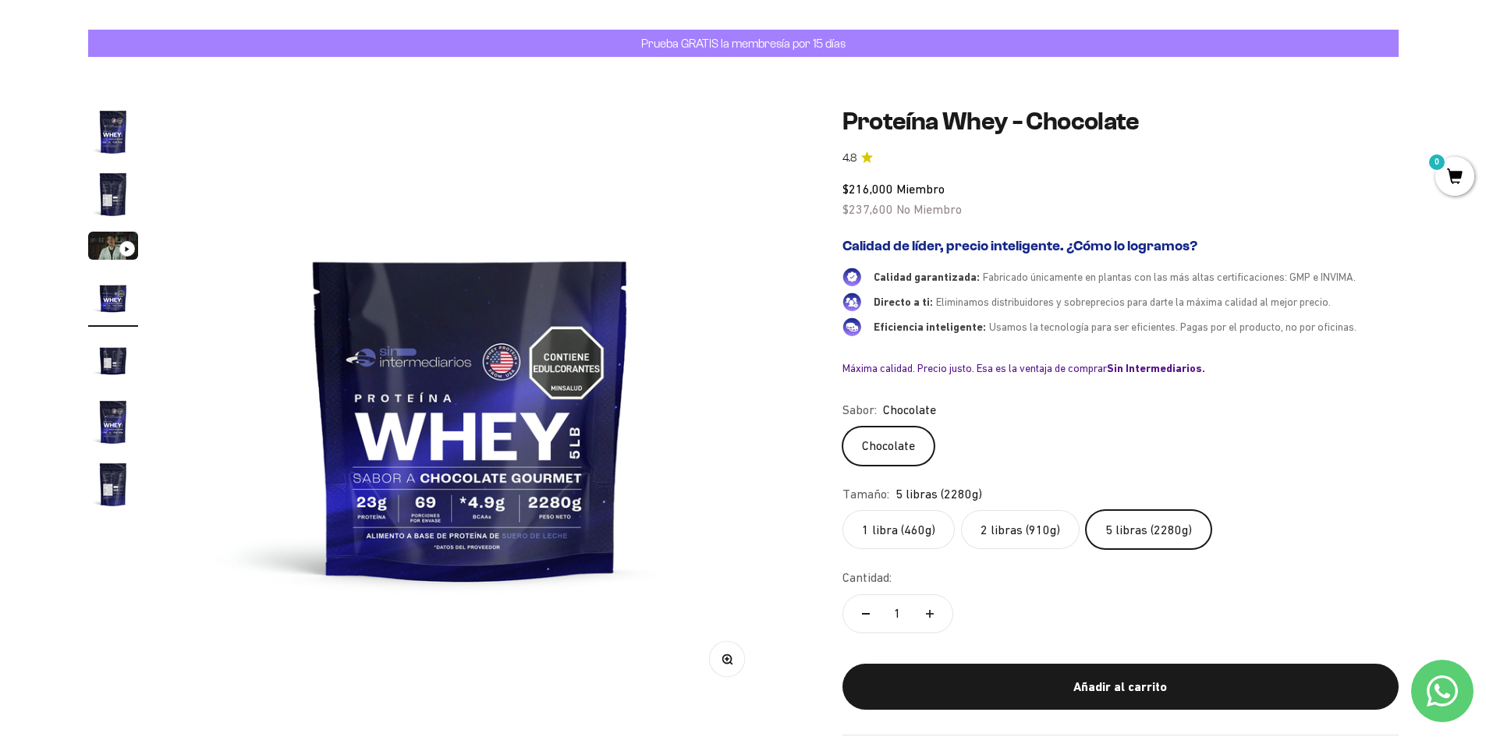
click at [611, 473] on img at bounding box center [471, 403] width 592 height 592
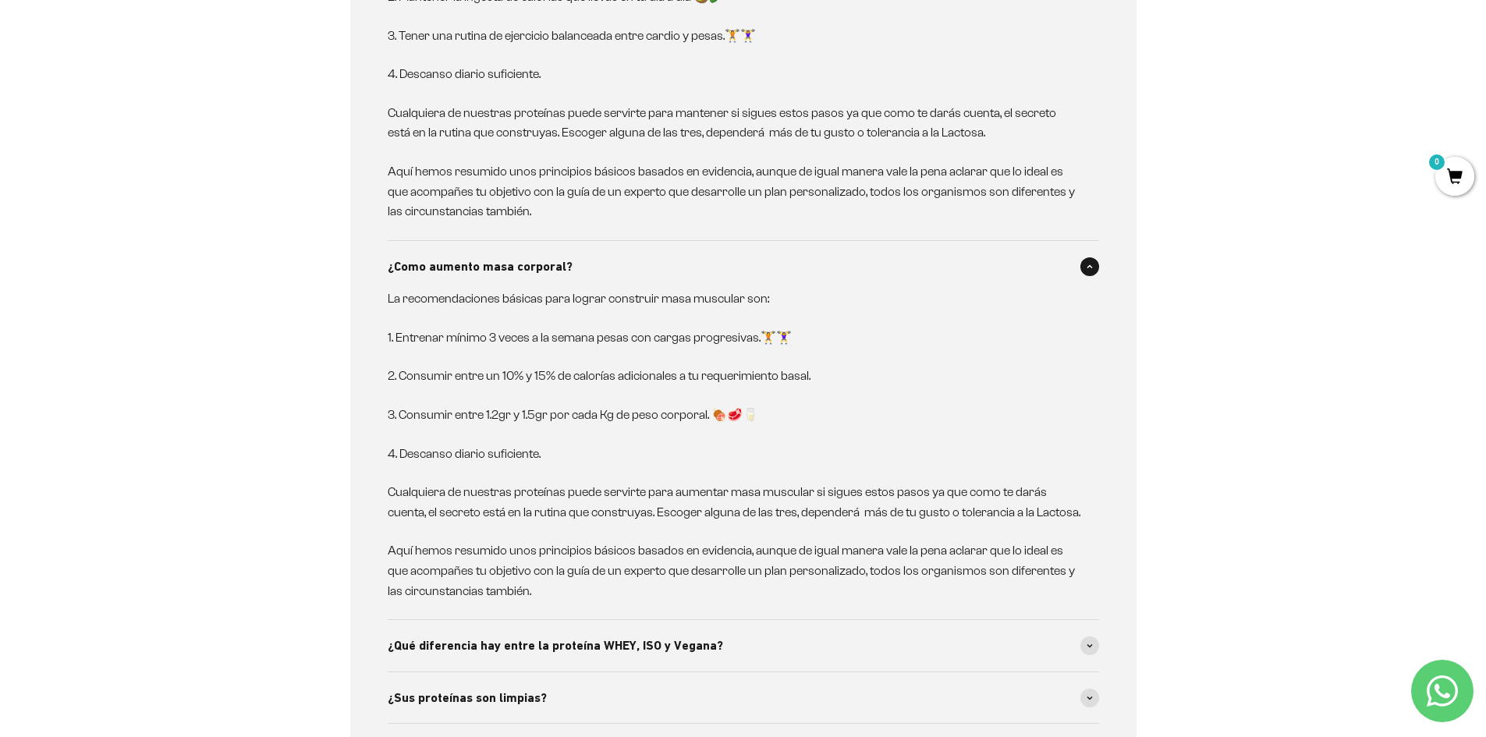
scroll to position [3992, 0]
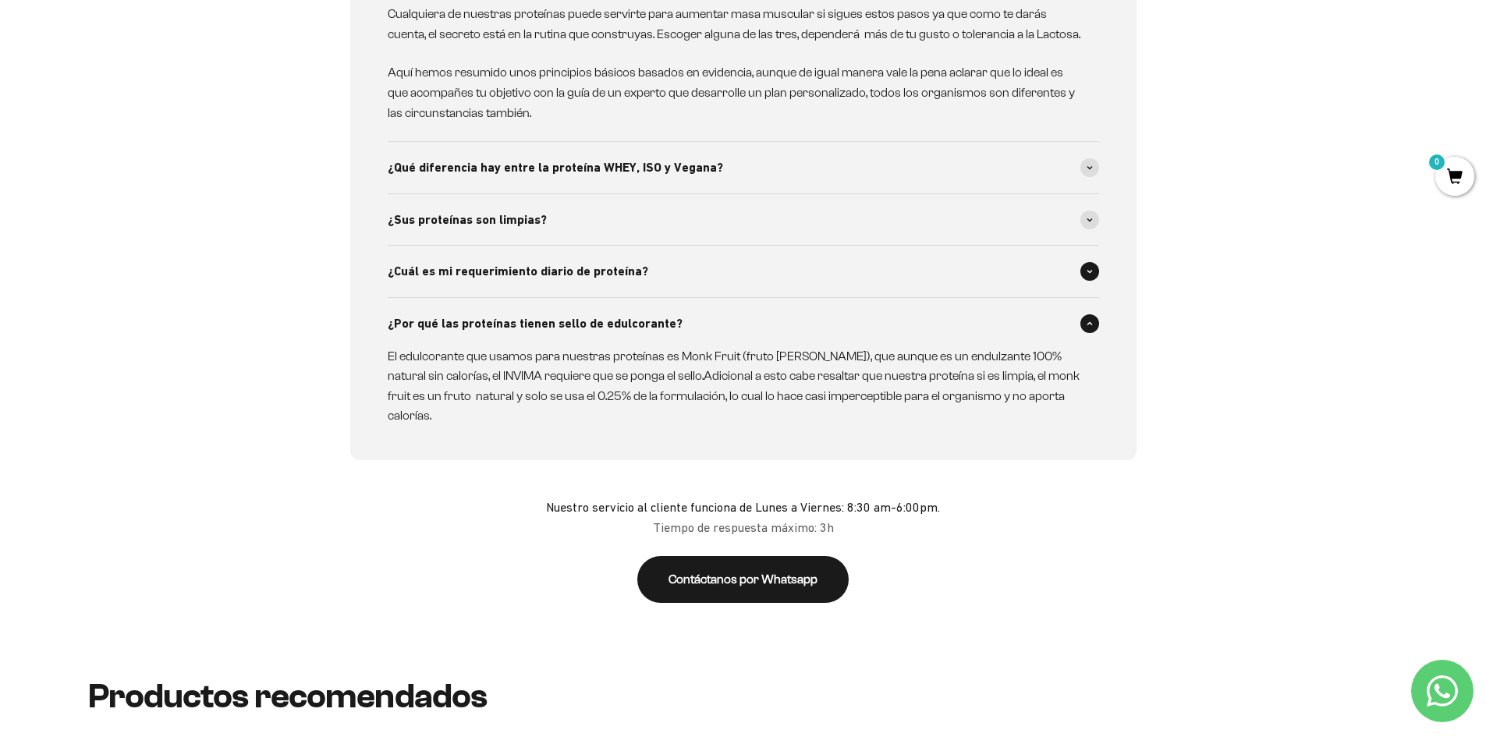
click at [905, 270] on div "¿Cuál es mi requerimiento diario de proteína?" at bounding box center [743, 271] width 711 height 51
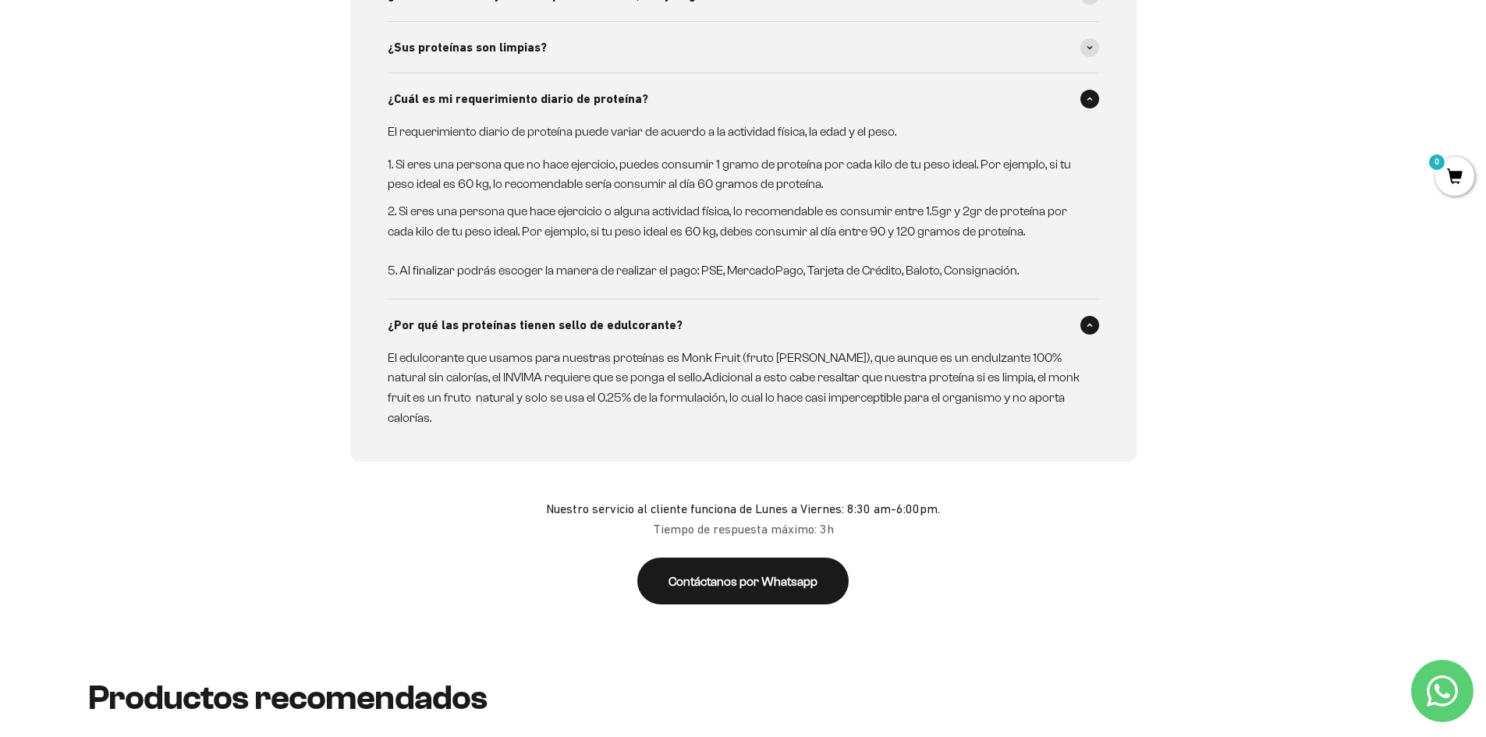
scroll to position [4166, 0]
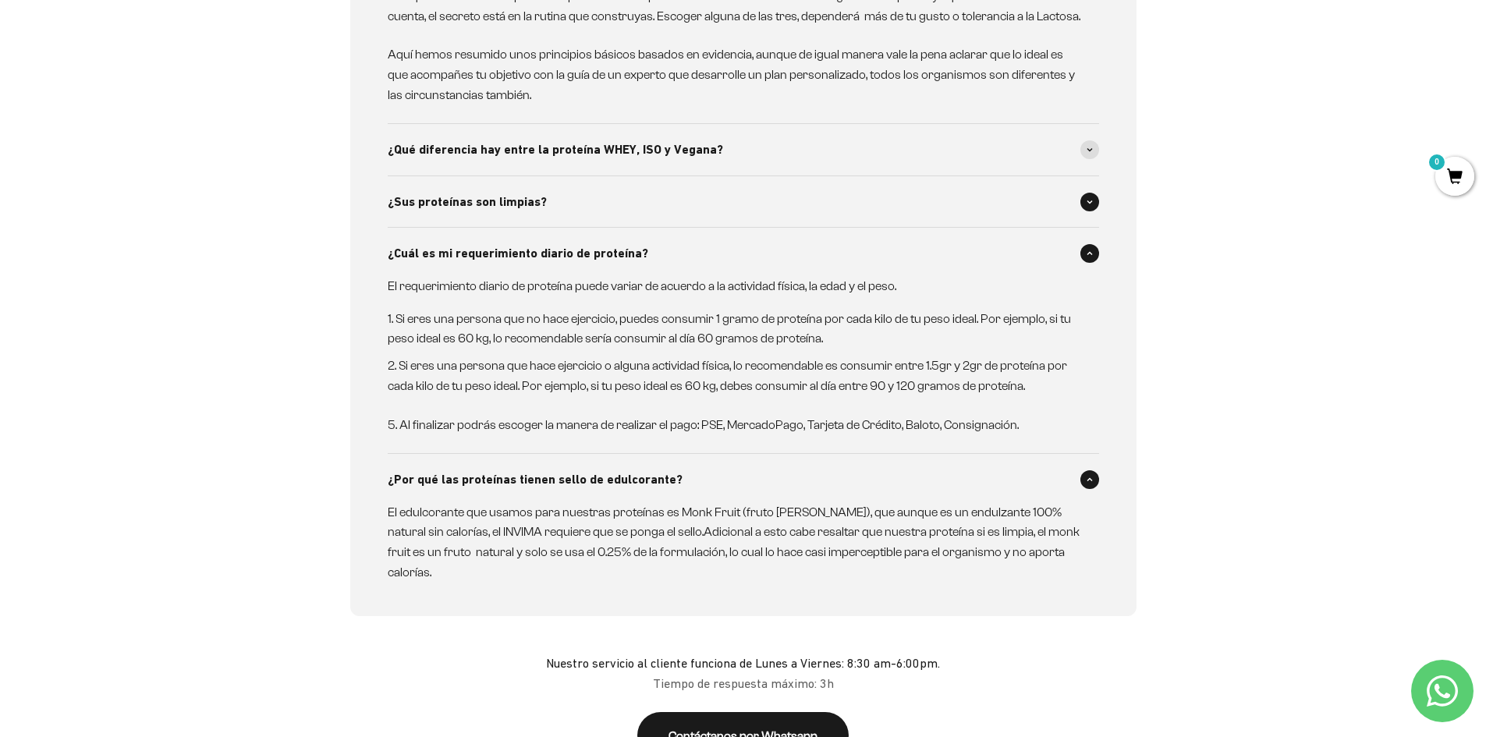
click at [806, 198] on div "¿Sus proteínas son limpias?" at bounding box center [743, 201] width 711 height 51
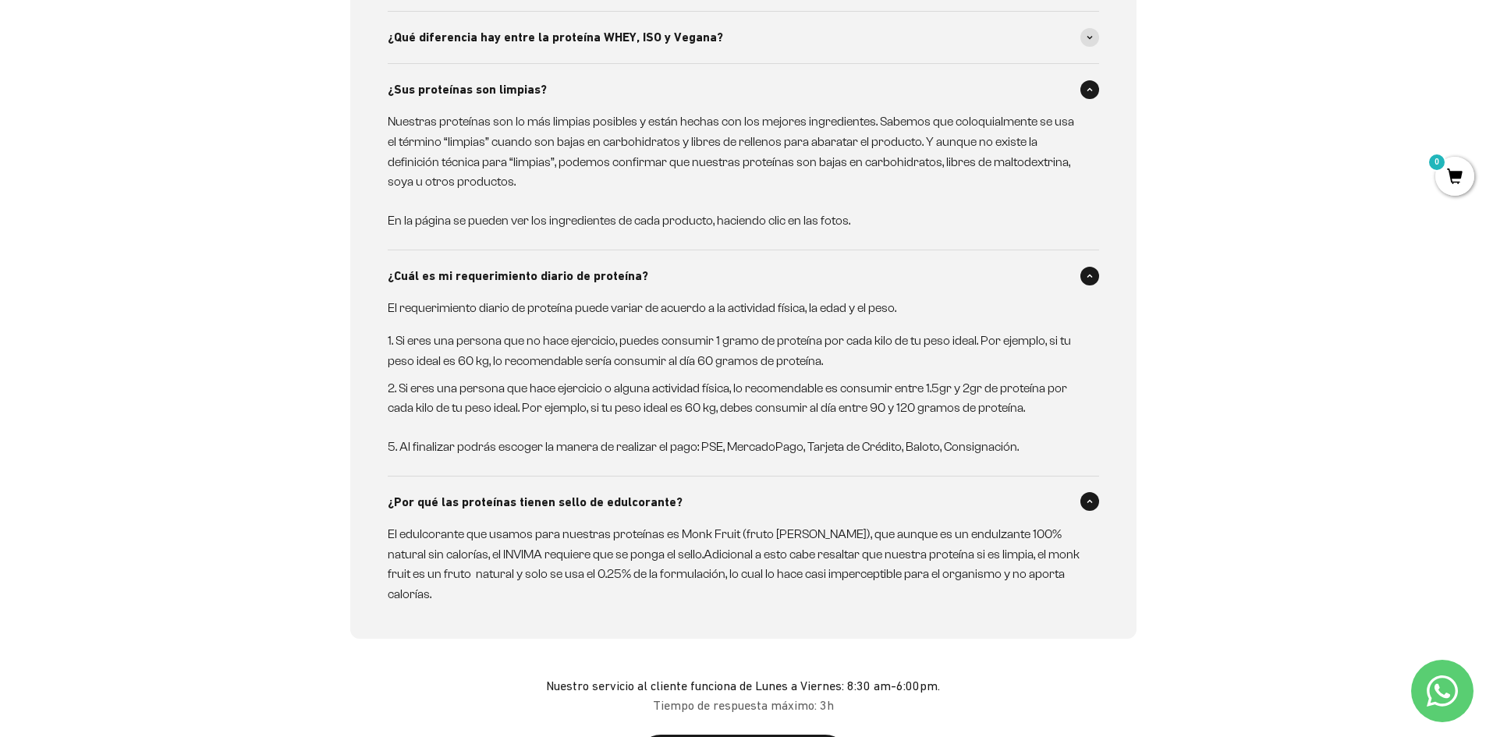
scroll to position [4144, 0]
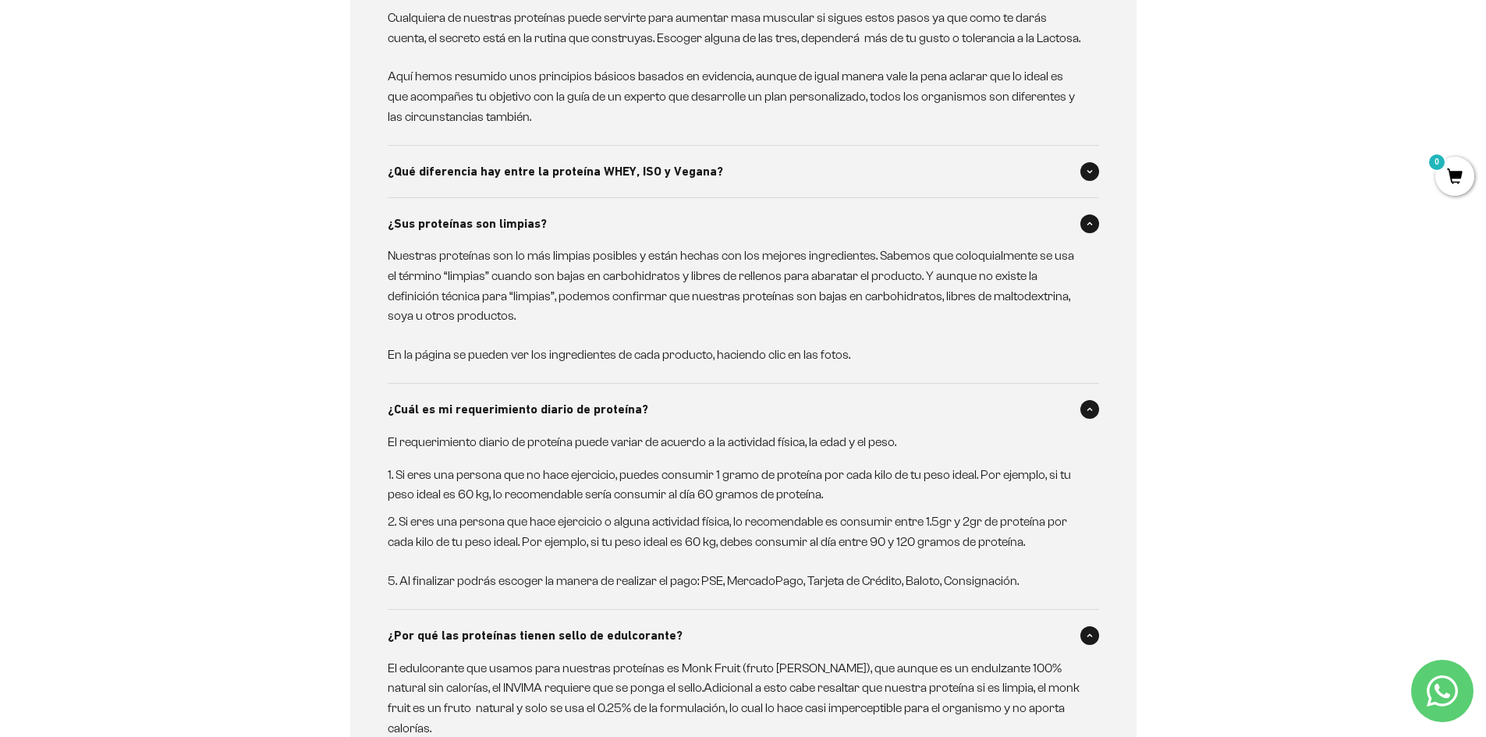
click at [763, 177] on div "¿Qué diferencia hay entre la proteína WHEY, ISO y Vegana?" at bounding box center [743, 171] width 711 height 51
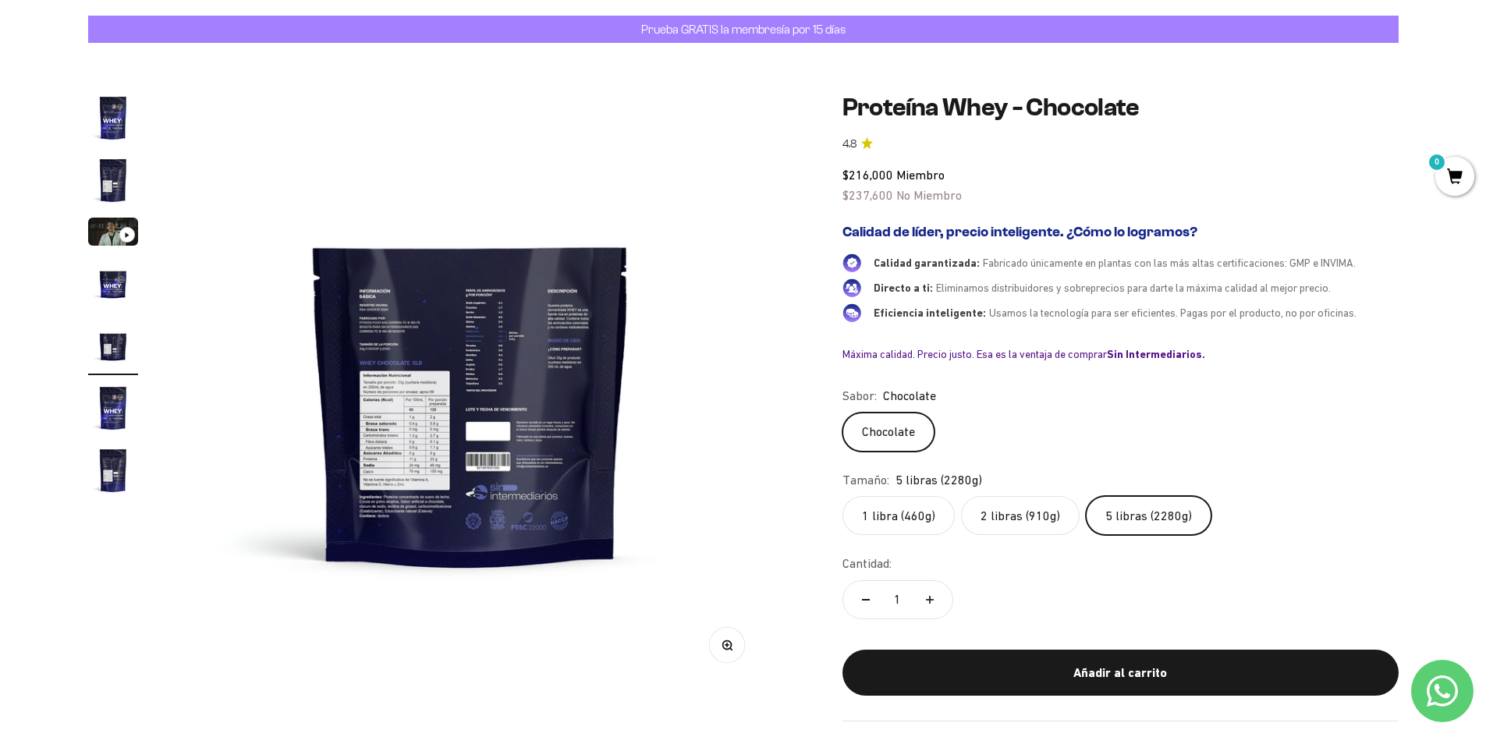
scroll to position [0, 0]
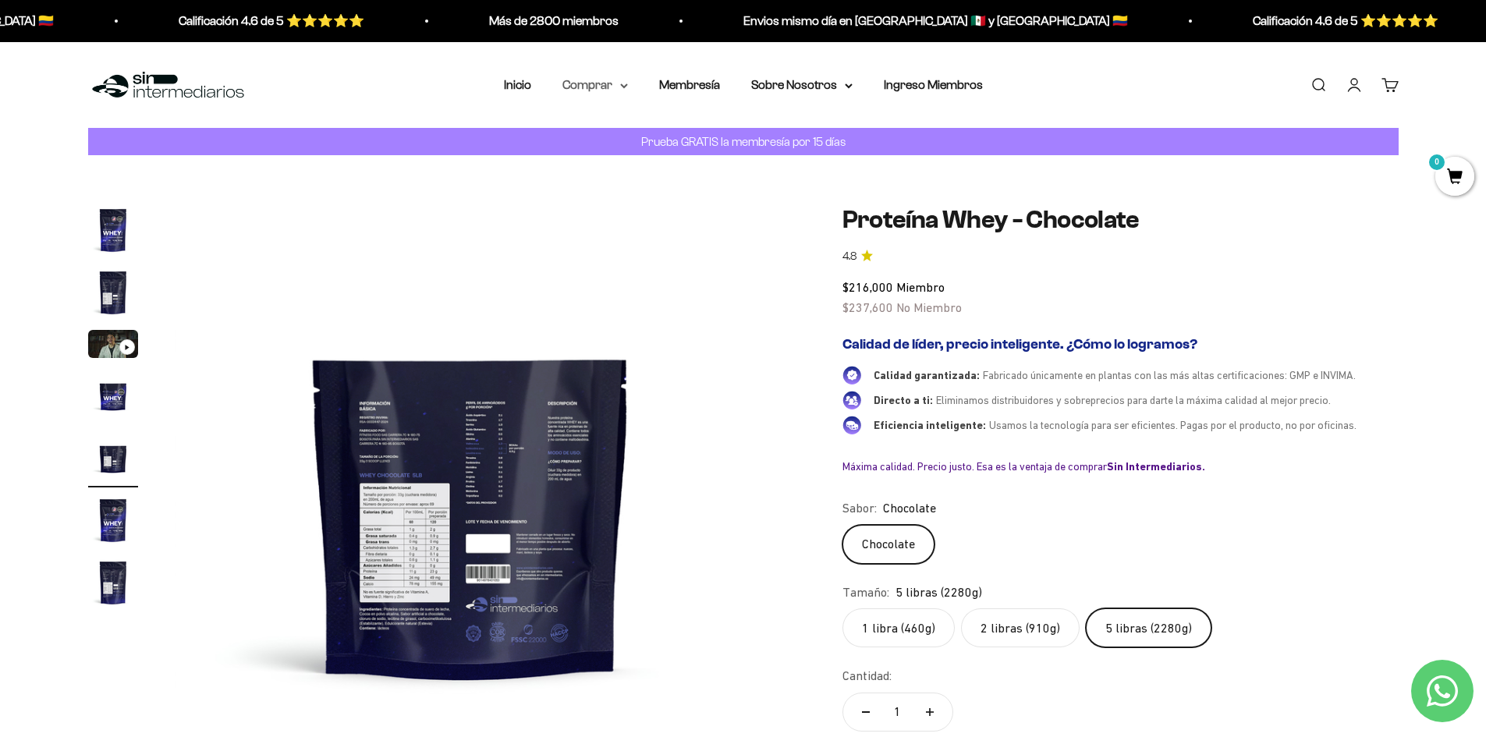
click at [615, 87] on summary "Comprar" at bounding box center [595, 85] width 66 height 20
click at [675, 168] on span "Otros Suplementos" at bounding box center [624, 163] width 104 height 13
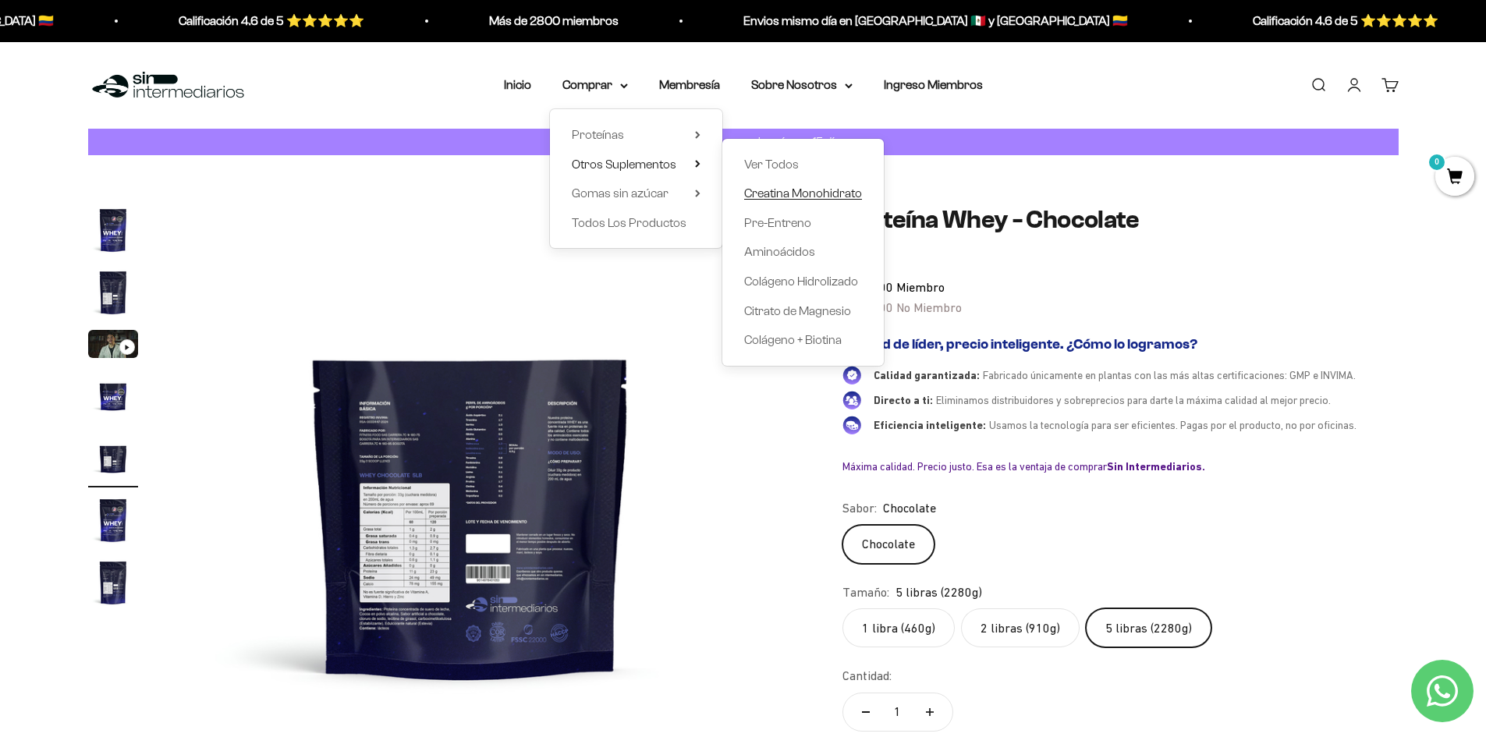
click at [783, 186] on span "Creatina Monohidrato" at bounding box center [803, 193] width 118 height 20
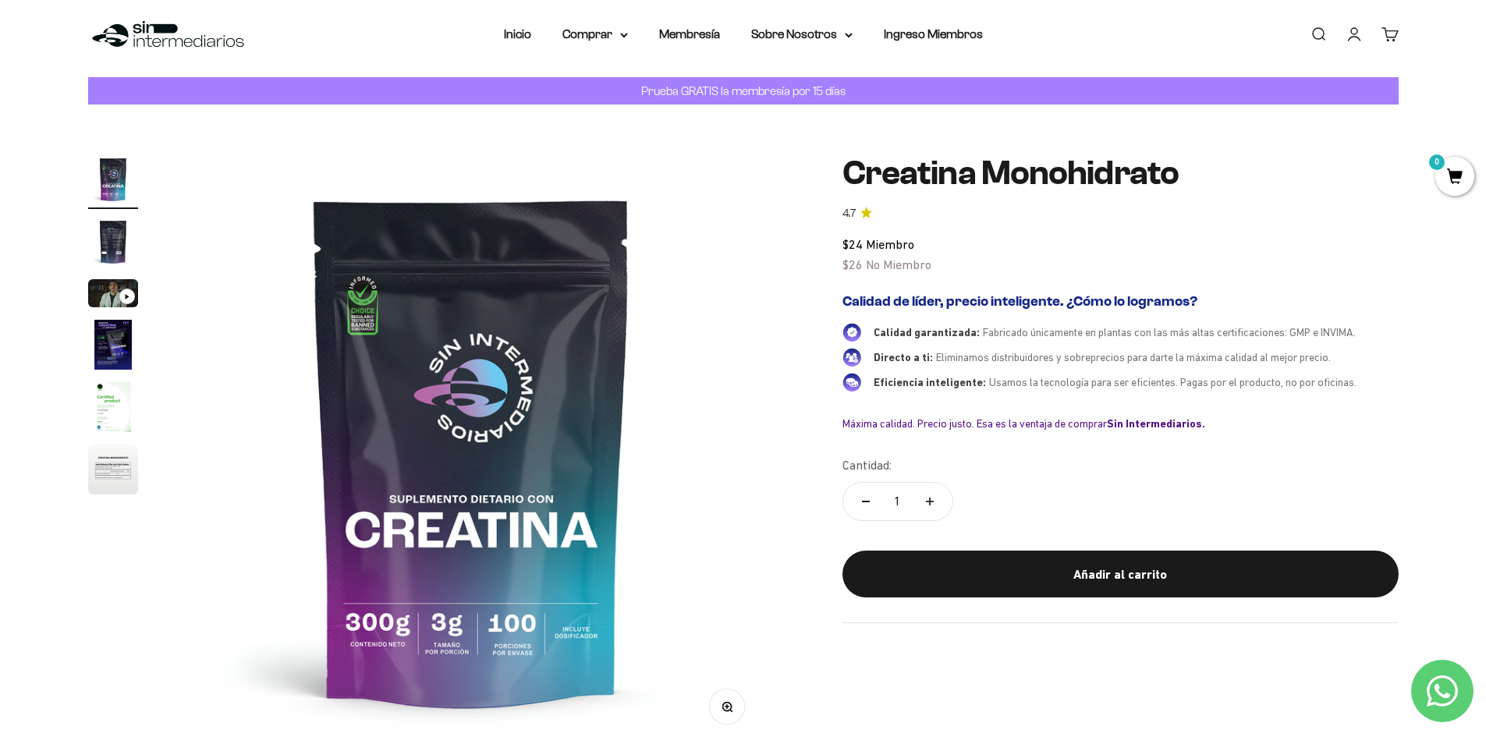
scroll to position [78, 0]
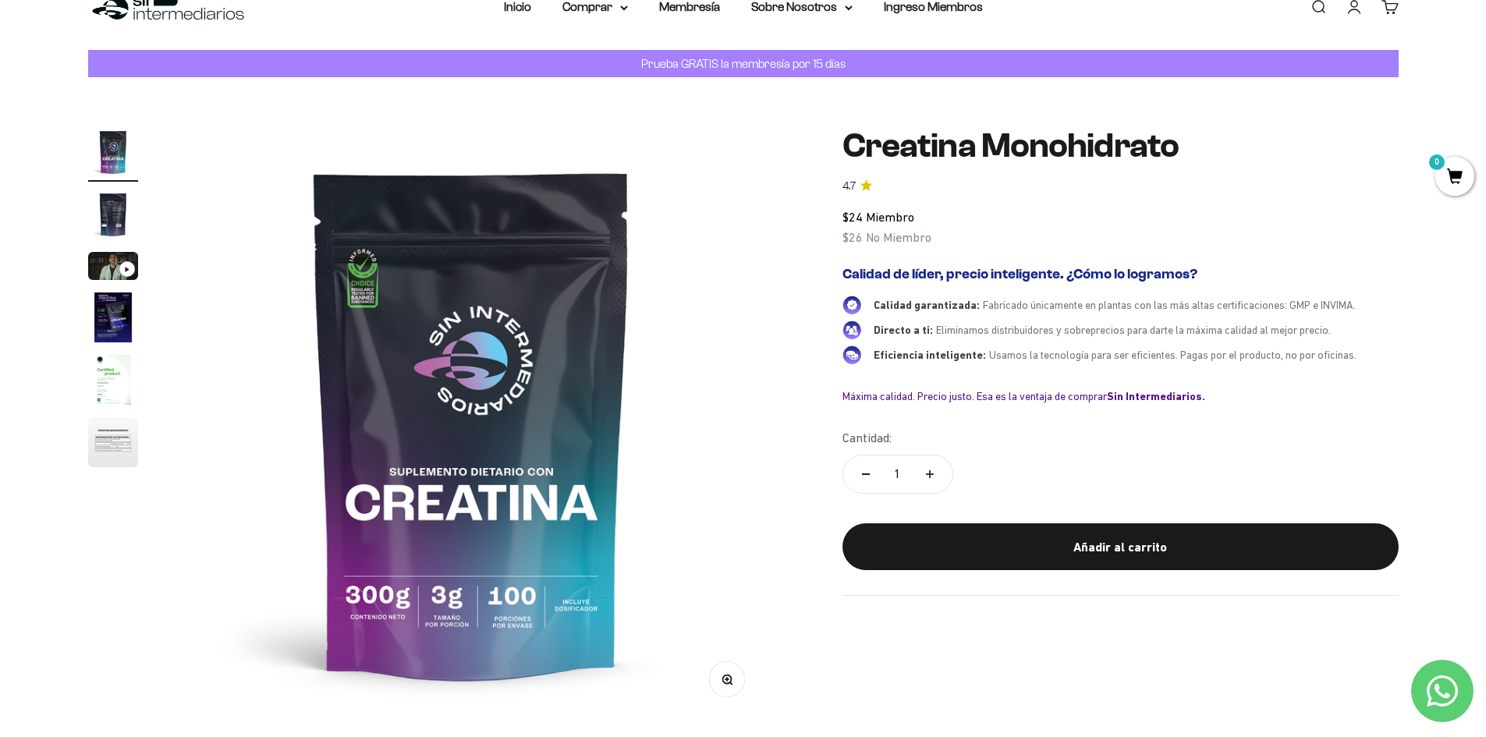
click at [114, 326] on img "Ir al artículo 4" at bounding box center [113, 317] width 50 height 50
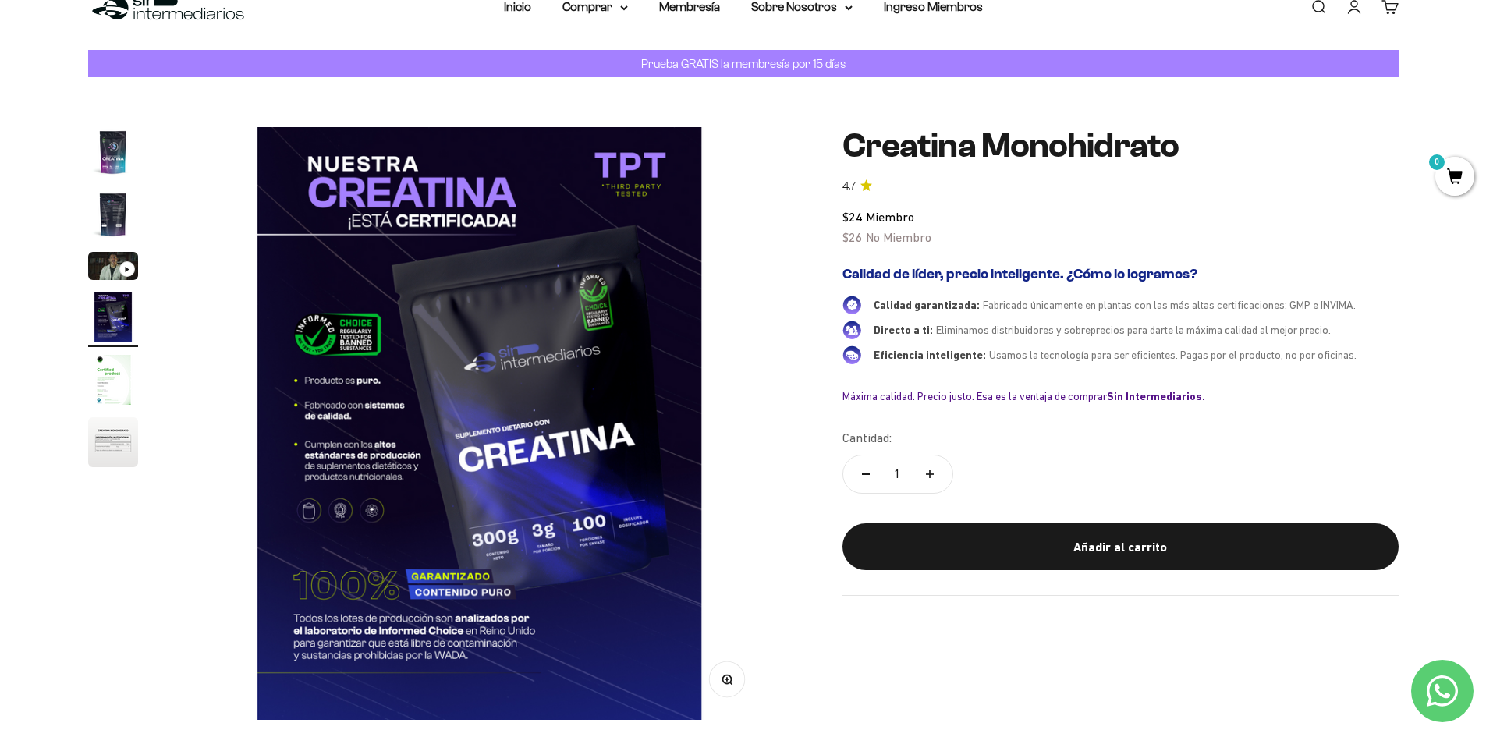
scroll to position [0, 1833]
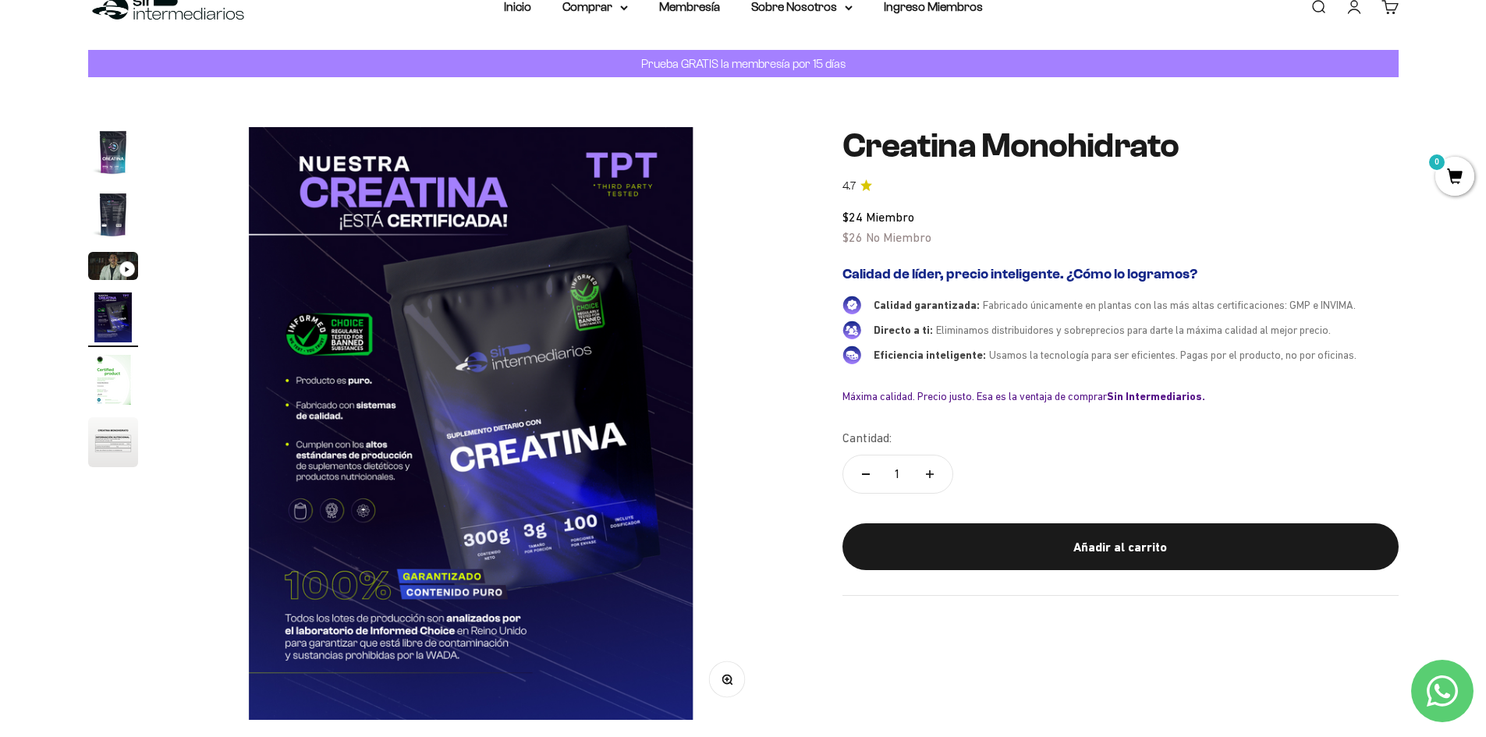
click at [118, 381] on img "Ir al artículo 5" at bounding box center [113, 380] width 50 height 50
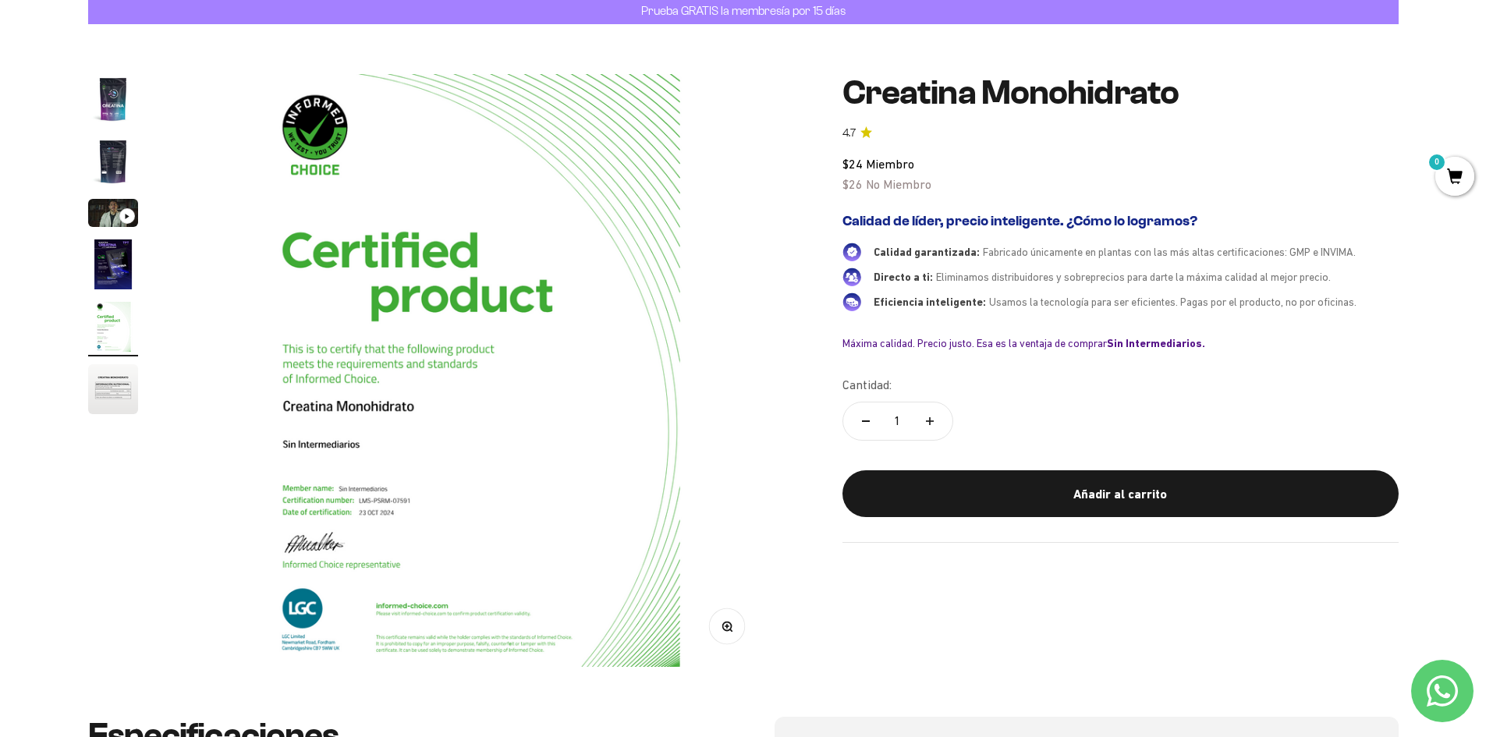
scroll to position [156, 0]
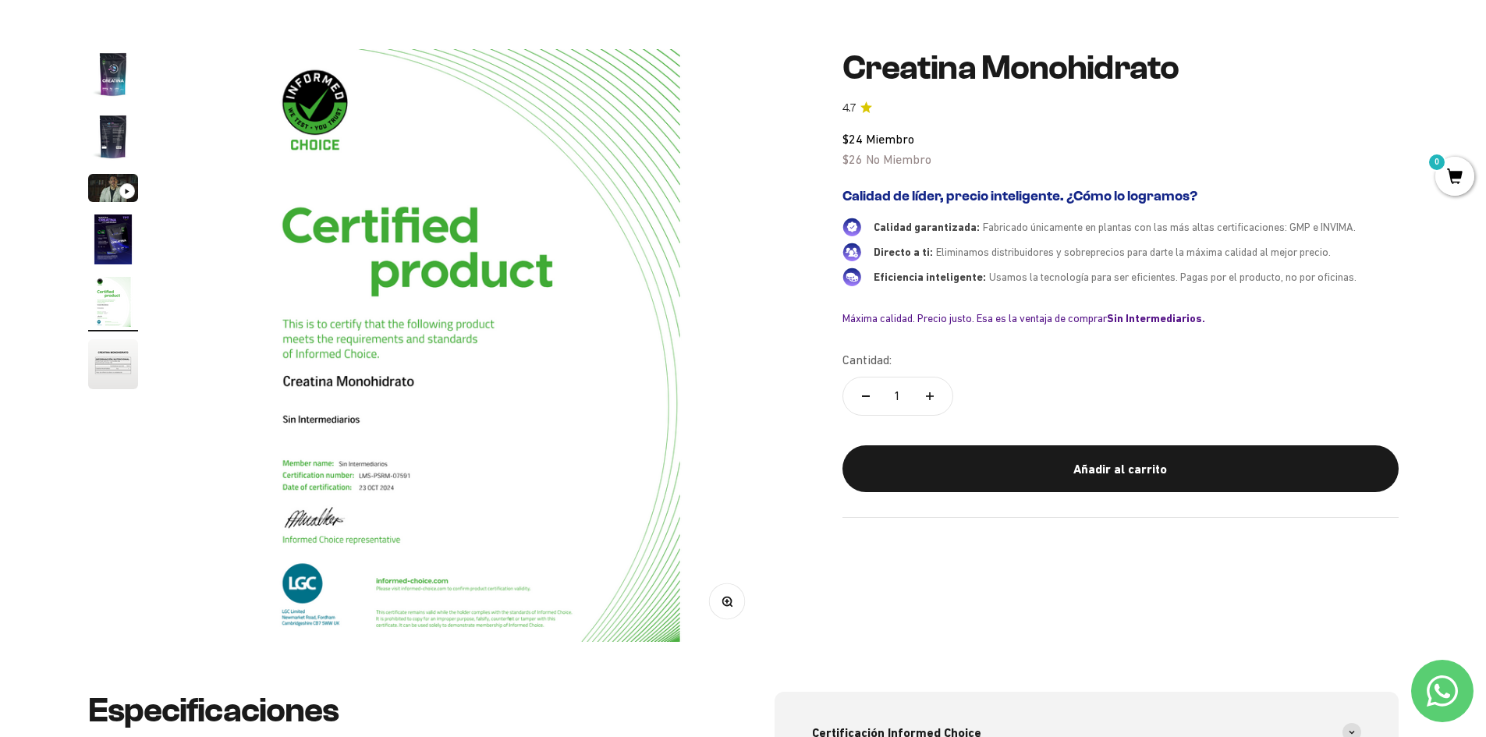
click at [119, 363] on img "Ir al artículo 6" at bounding box center [113, 364] width 50 height 50
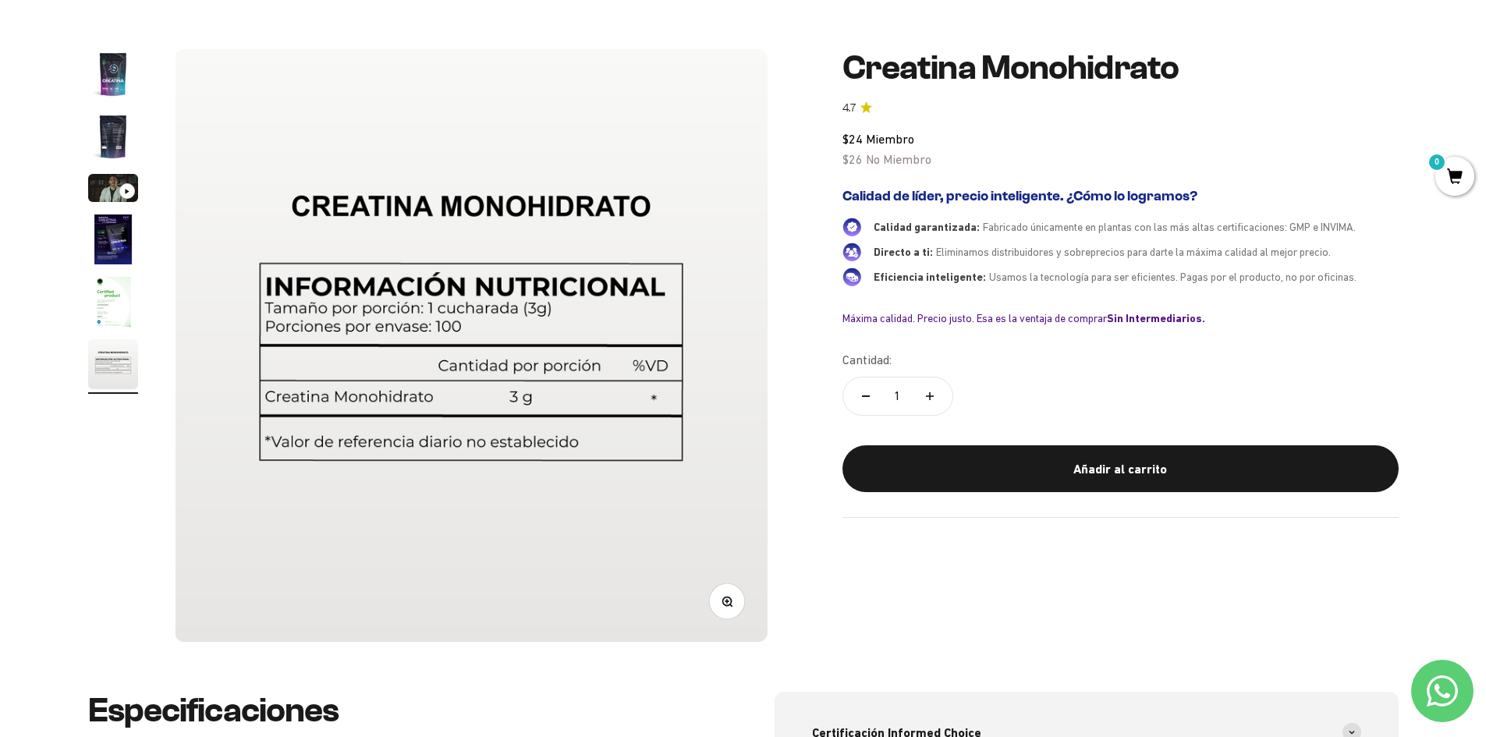
click at [120, 72] on img "Ir al artículo 1" at bounding box center [113, 74] width 50 height 50
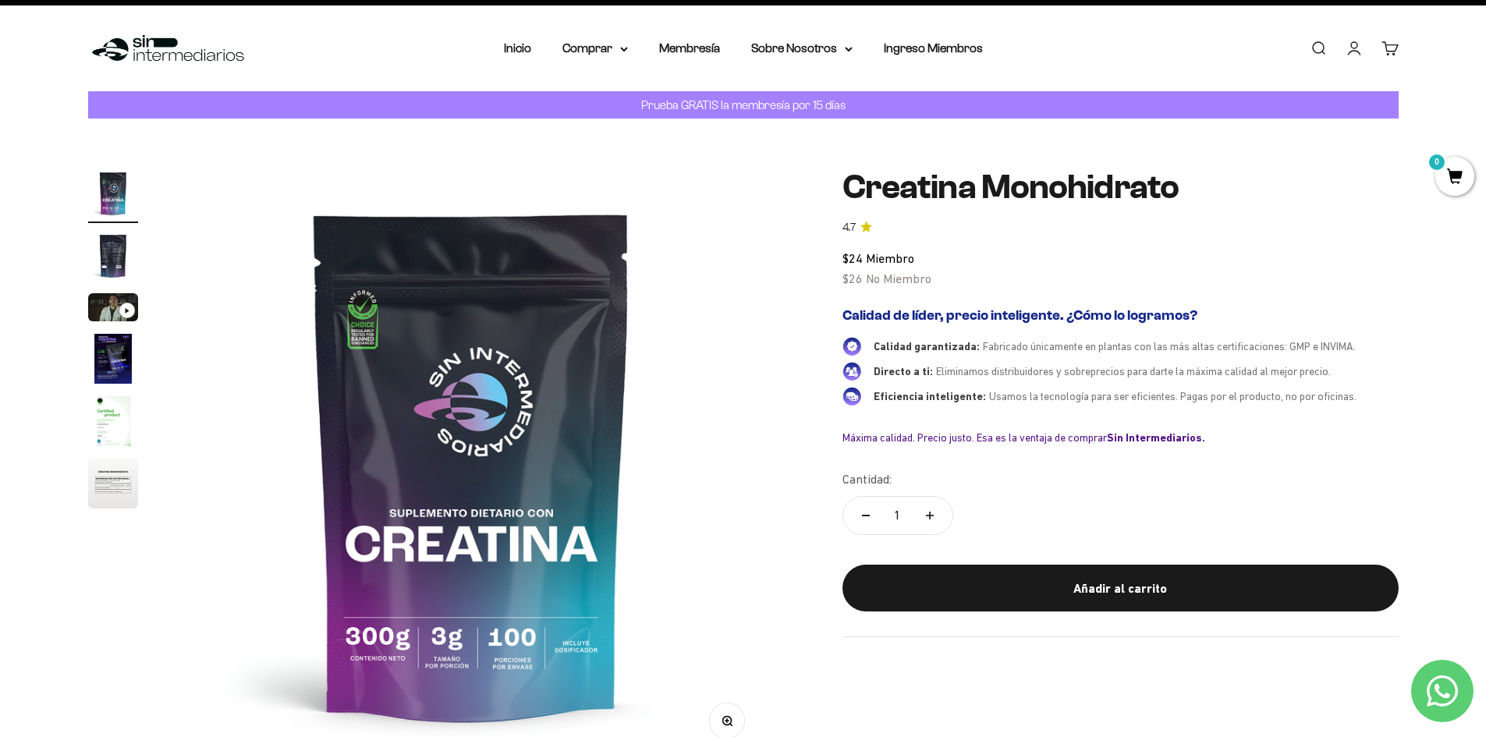
scroll to position [0, 0]
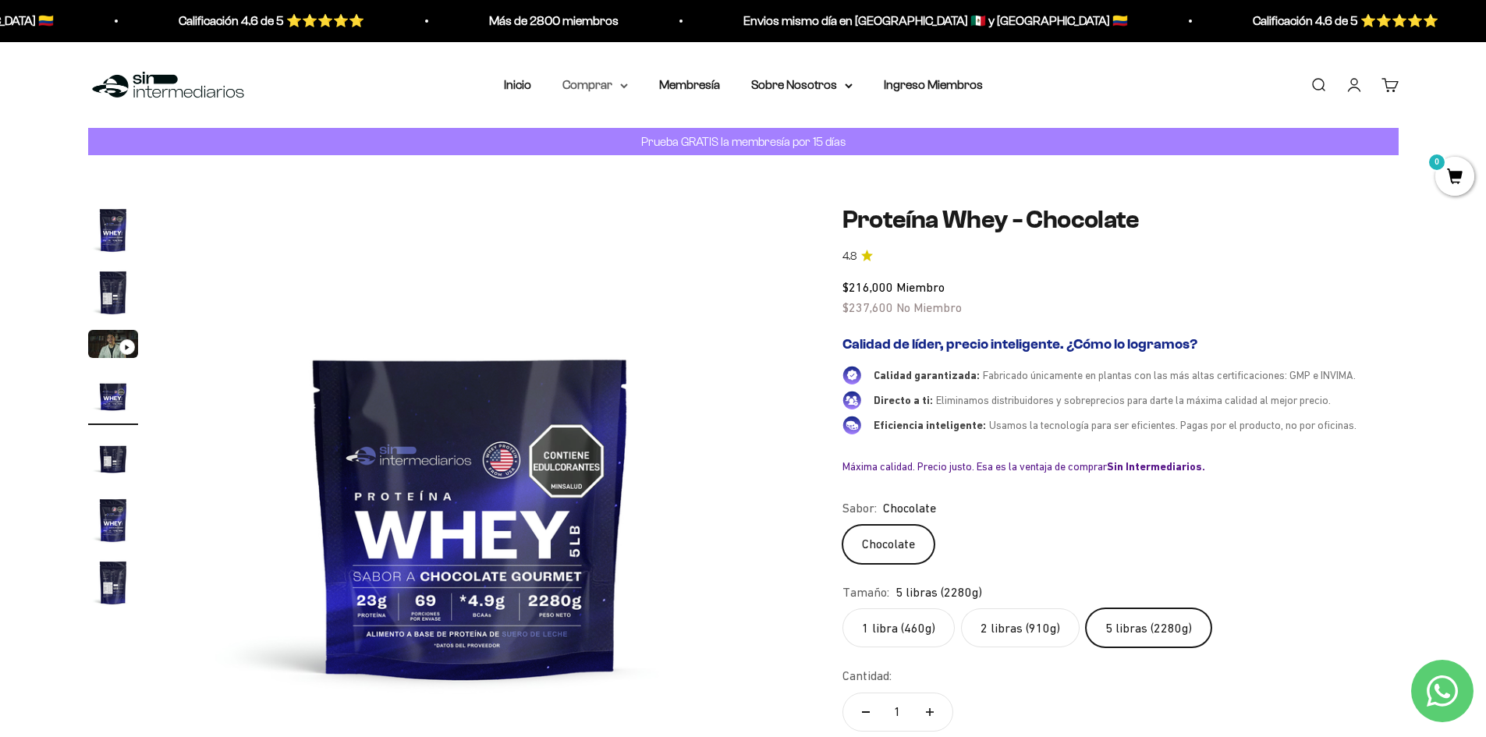
click at [614, 83] on summary "Comprar" at bounding box center [595, 85] width 66 height 20
click at [629, 136] on summary "Proteínas" at bounding box center [636, 135] width 129 height 20
click at [712, 84] on link "Membresía" at bounding box center [689, 84] width 61 height 13
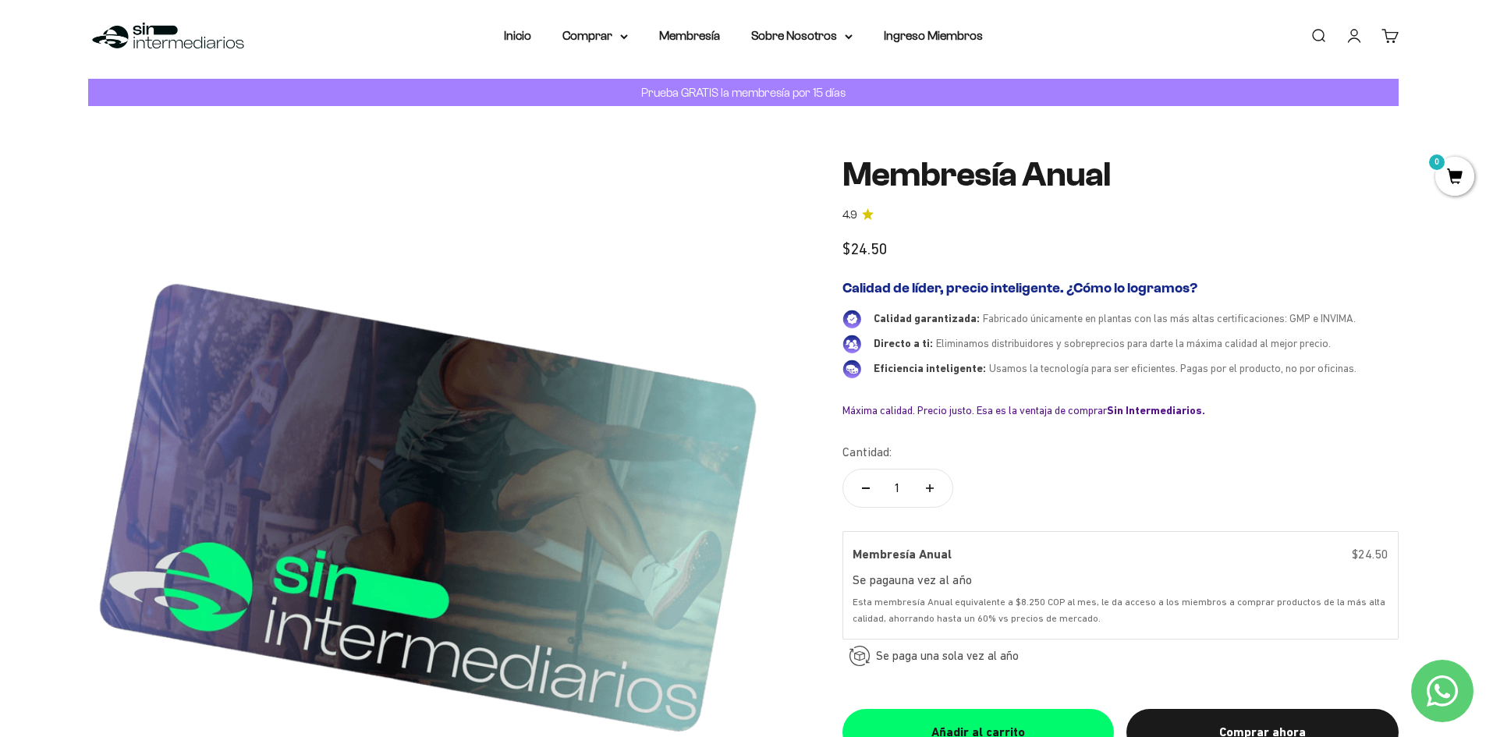
scroll to position [234, 0]
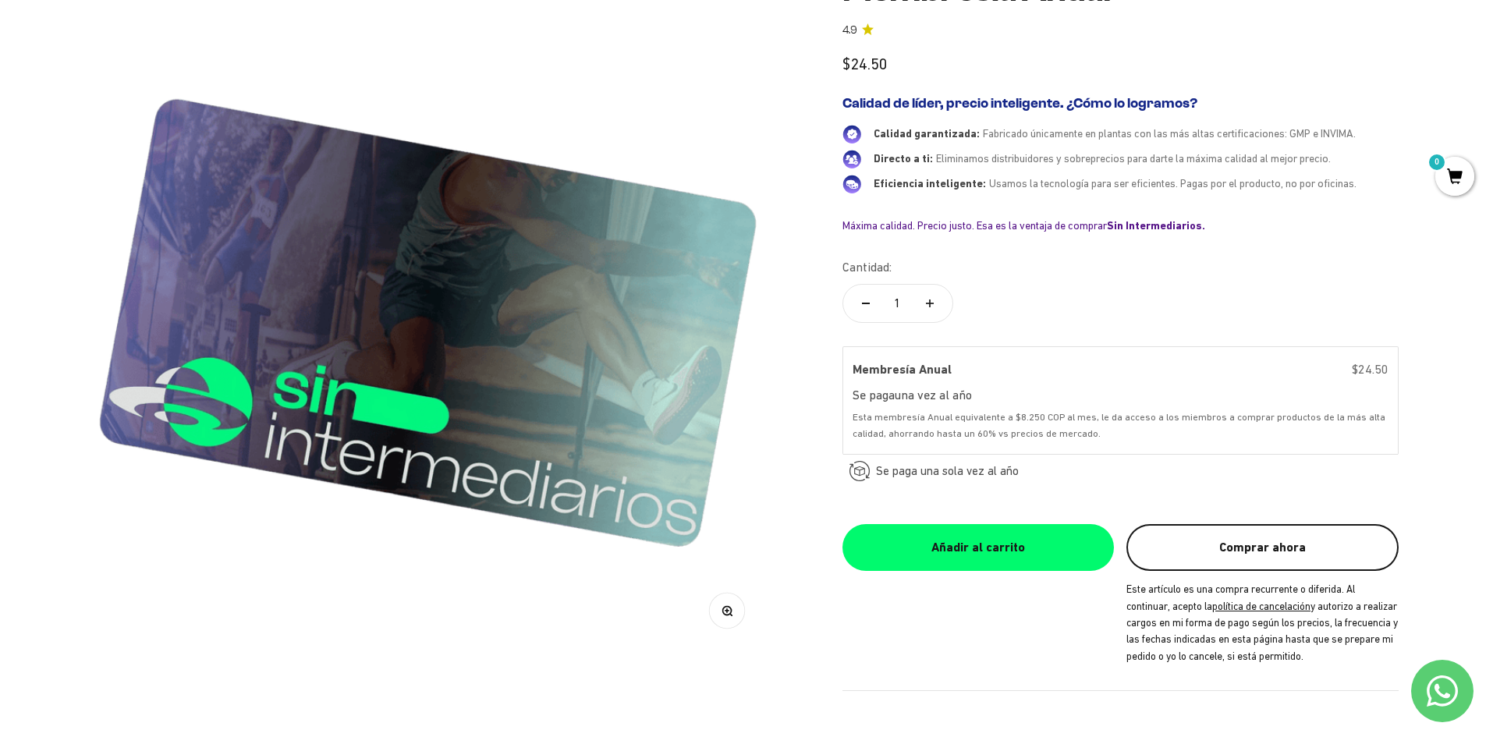
click at [1206, 533] on button "Comprar ahora" at bounding box center [1261, 547] width 271 height 47
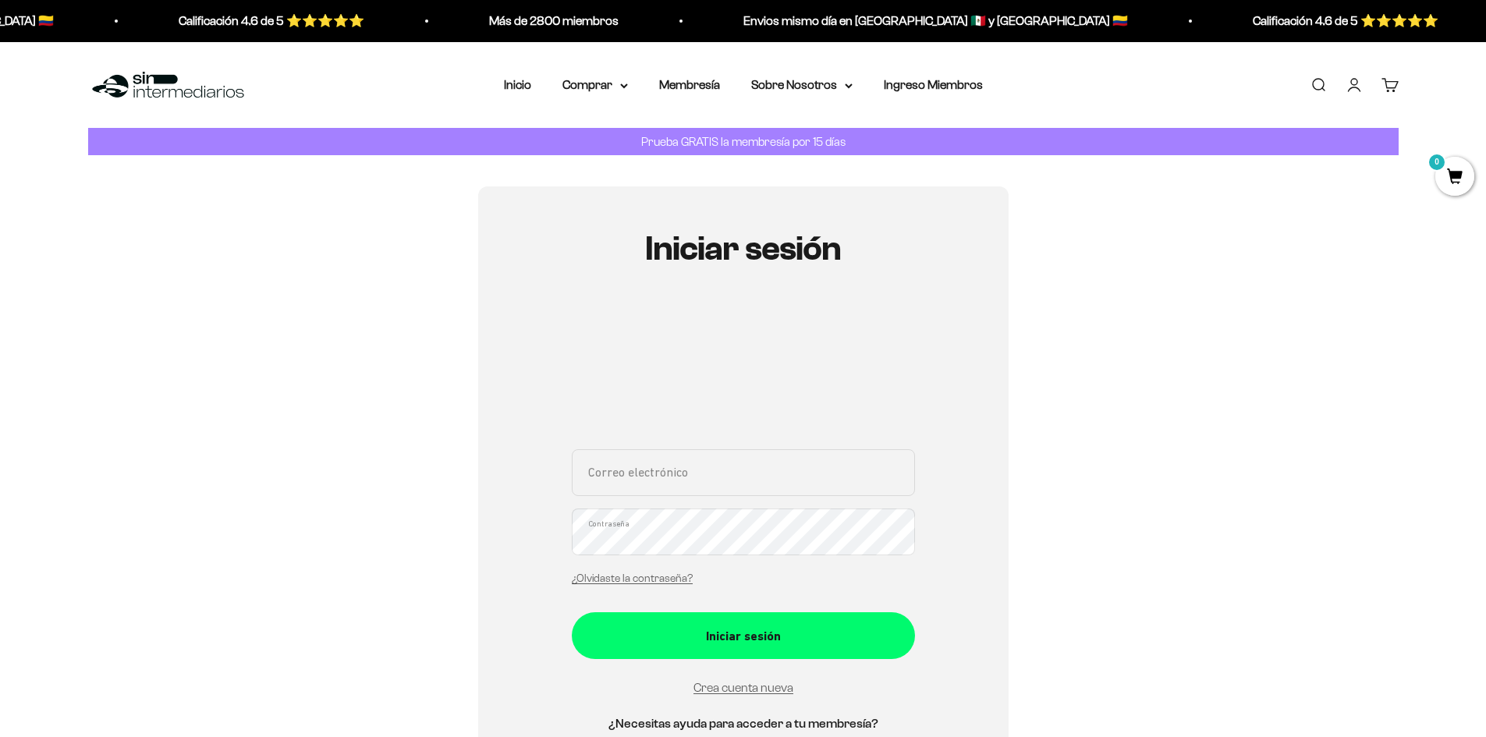
scroll to position [234, 0]
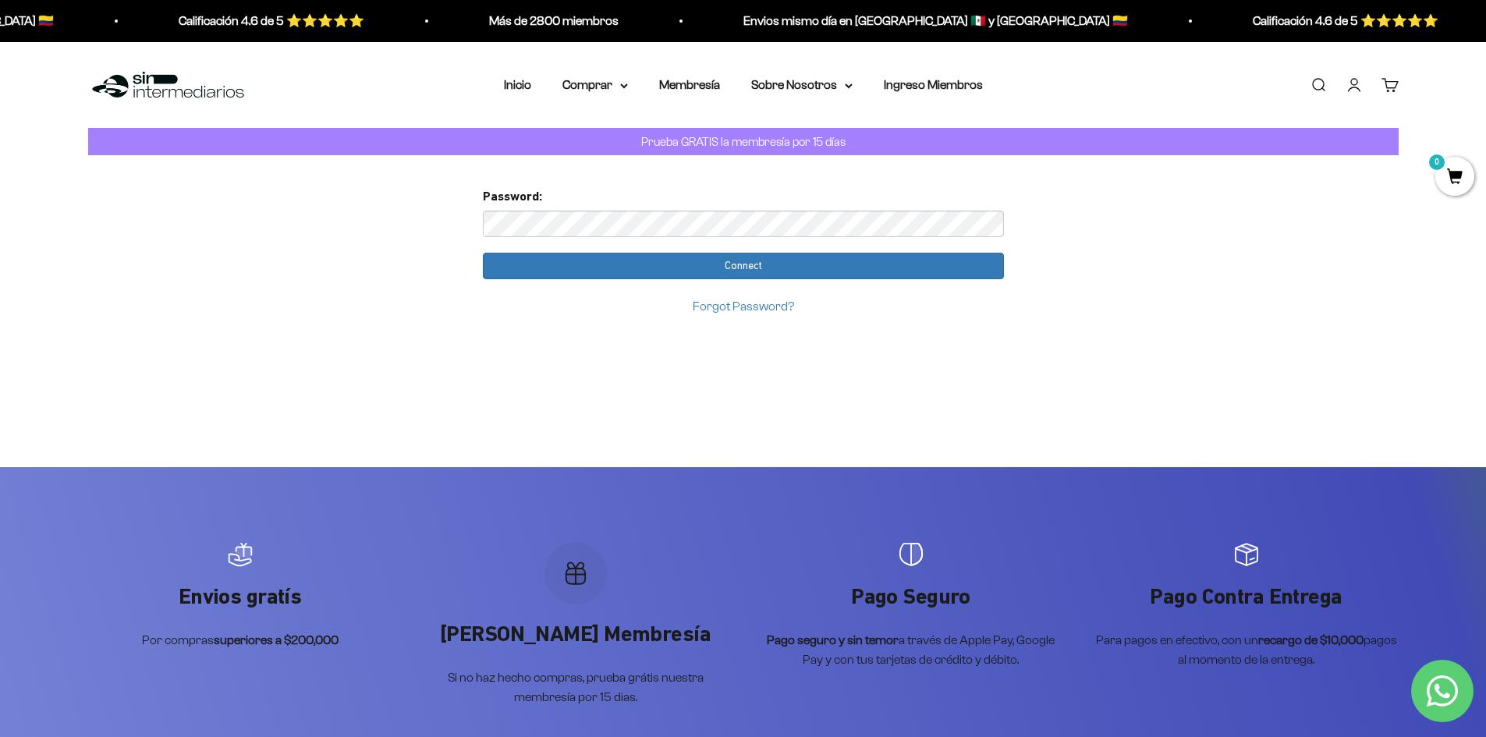
click at [483, 253] on input "Connect" at bounding box center [743, 266] width 521 height 27
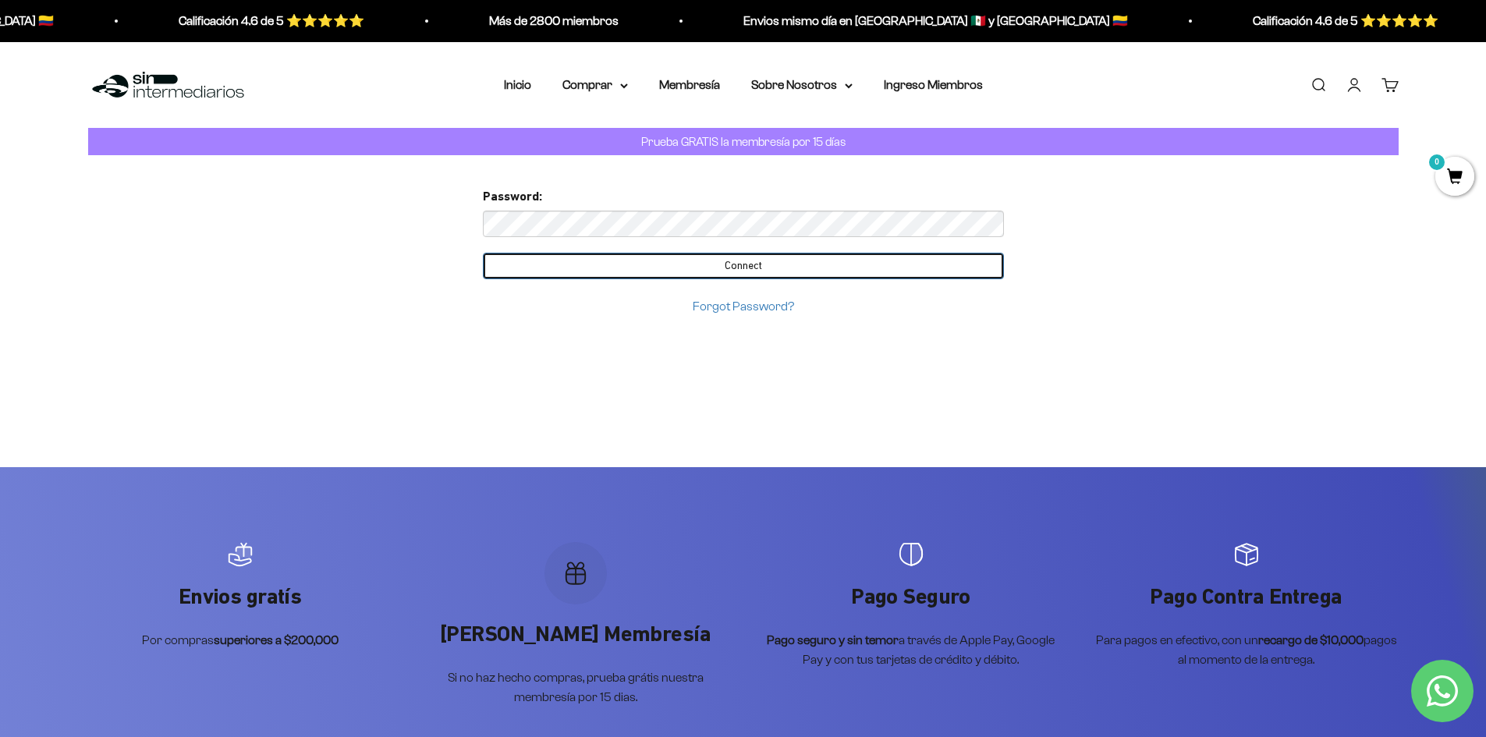
click at [780, 267] on input "Connect" at bounding box center [743, 266] width 521 height 27
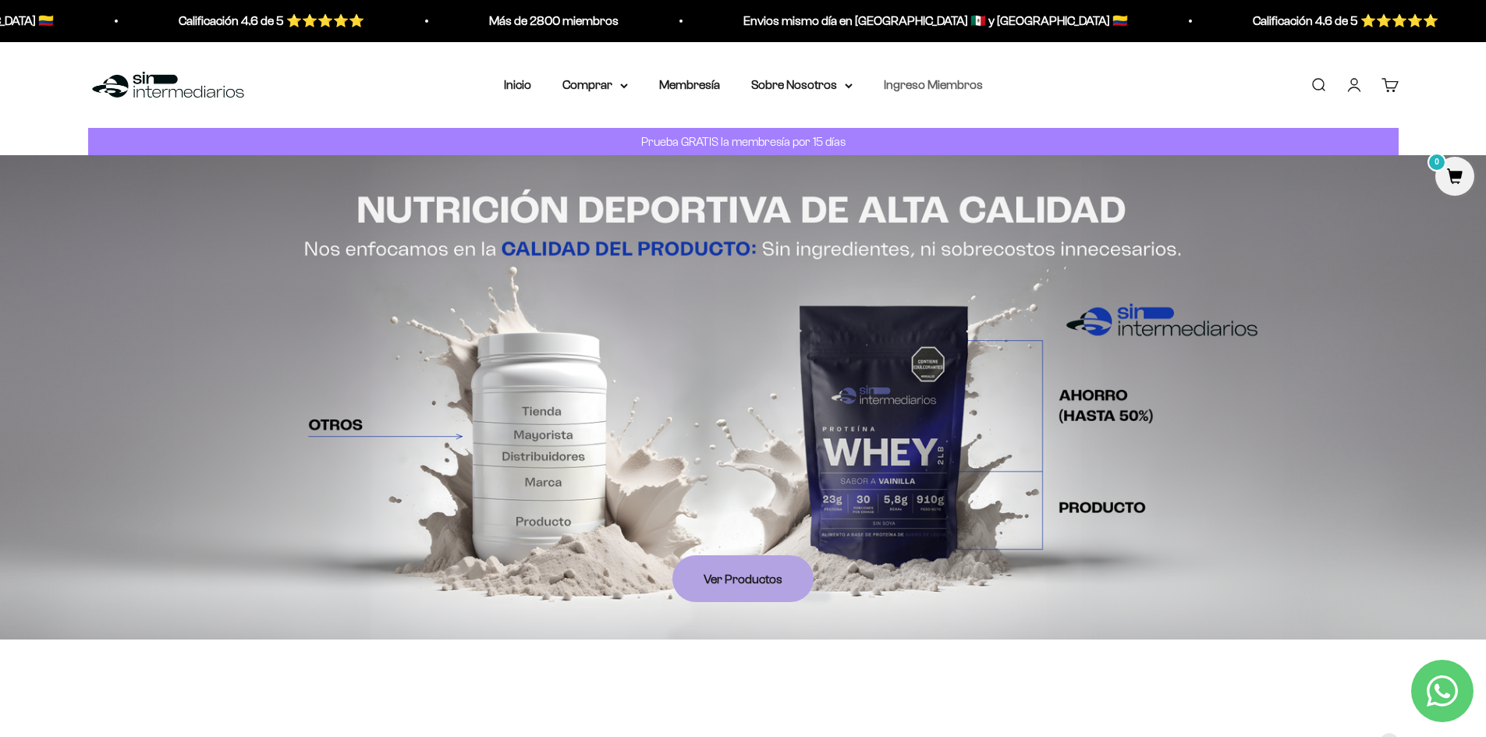
click at [919, 82] on link "Ingreso Miembros" at bounding box center [933, 84] width 99 height 13
click at [735, 143] on p "Prueba GRATIS la membresía por 15 días" at bounding box center [743, 141] width 212 height 19
click at [760, 147] on p "Prueba GRATIS la membresía por 15 días" at bounding box center [743, 141] width 212 height 19
click at [605, 147] on div "Prueba GRATIS la membresía por 15 días" at bounding box center [743, 141] width 1310 height 27
click at [721, 260] on img at bounding box center [743, 397] width 1486 height 484
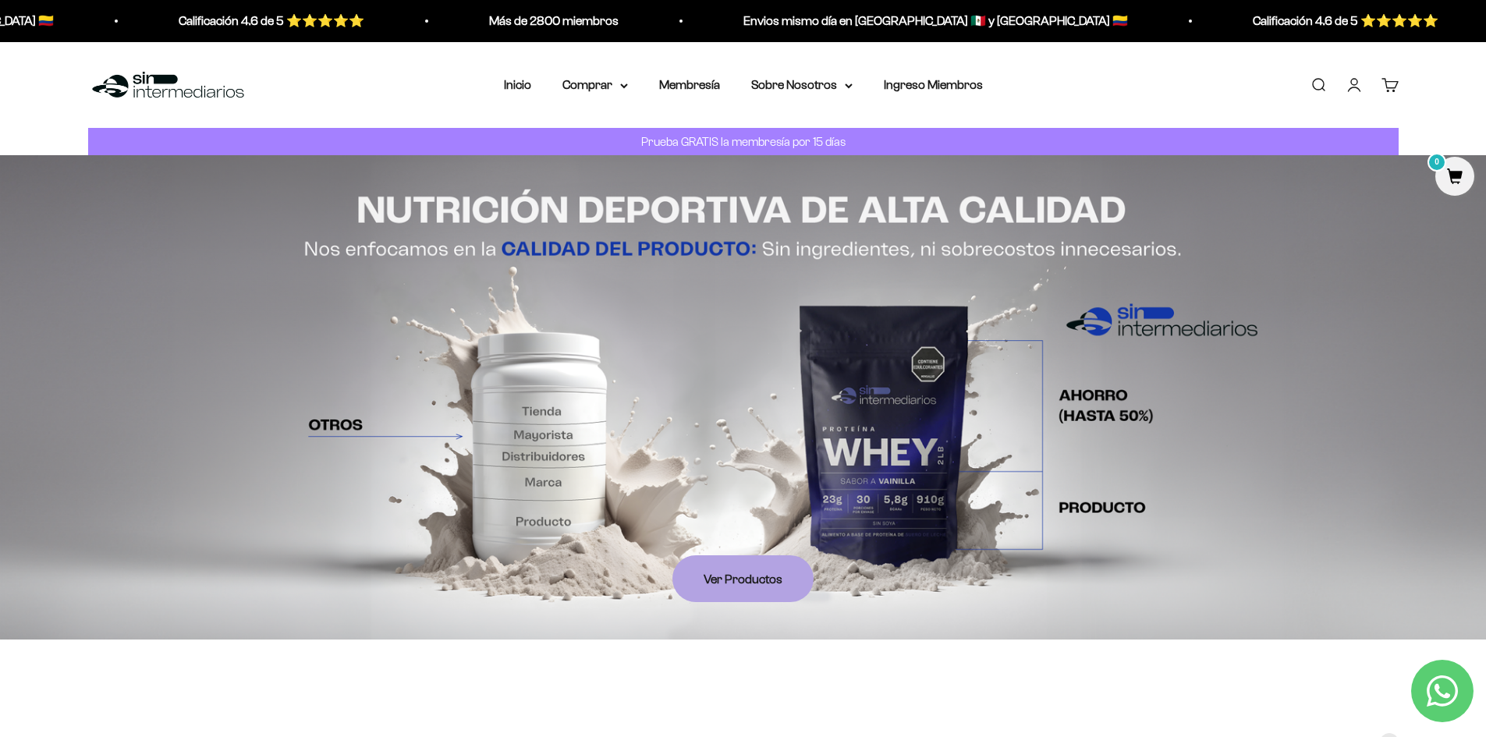
drag, startPoint x: 654, startPoint y: 145, endPoint x: 879, endPoint y: 134, distance: 224.9
click at [871, 135] on div "Prueba GRATIS la membresía por 15 días" at bounding box center [743, 141] width 1310 height 27
click at [1457, 175] on span "0" at bounding box center [1454, 176] width 39 height 39
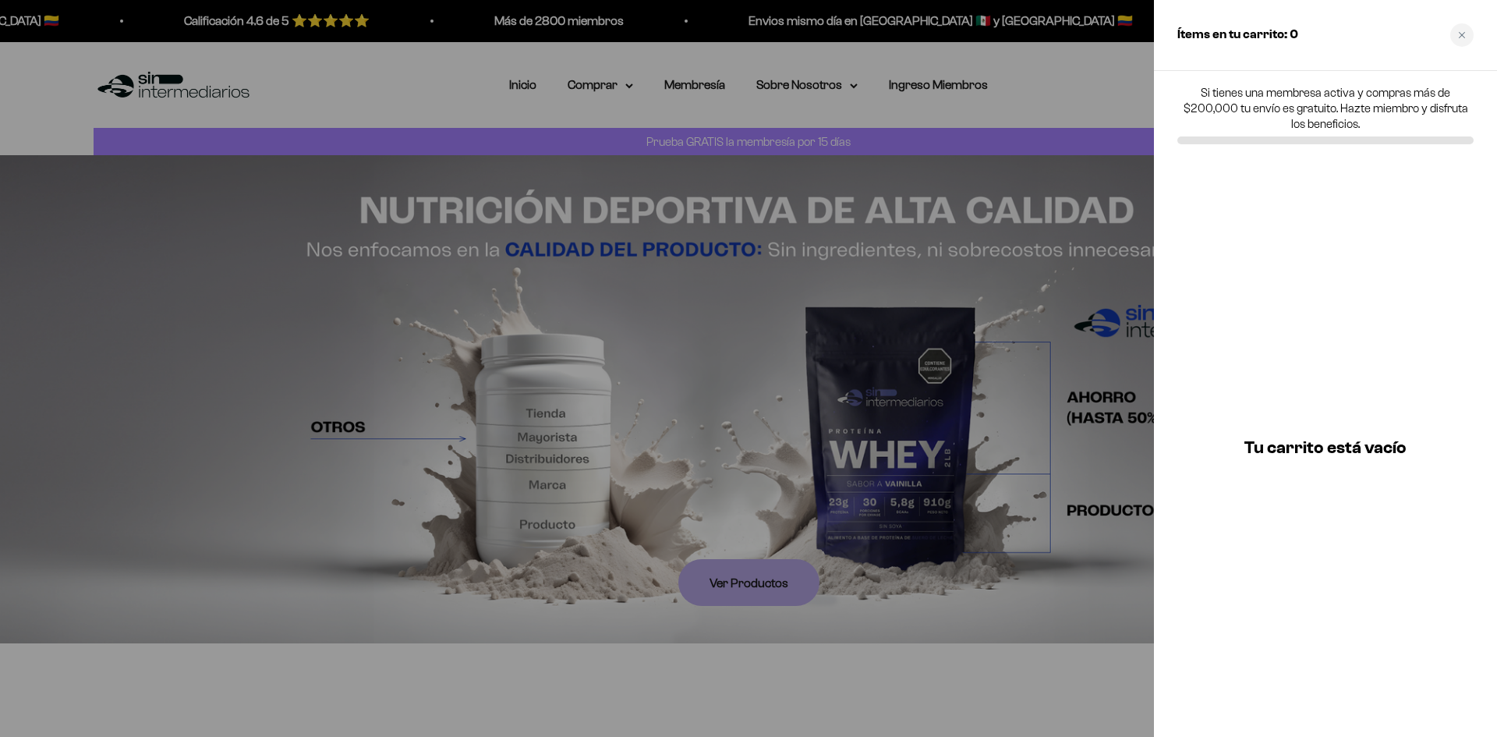
click at [1040, 151] on div at bounding box center [748, 368] width 1497 height 737
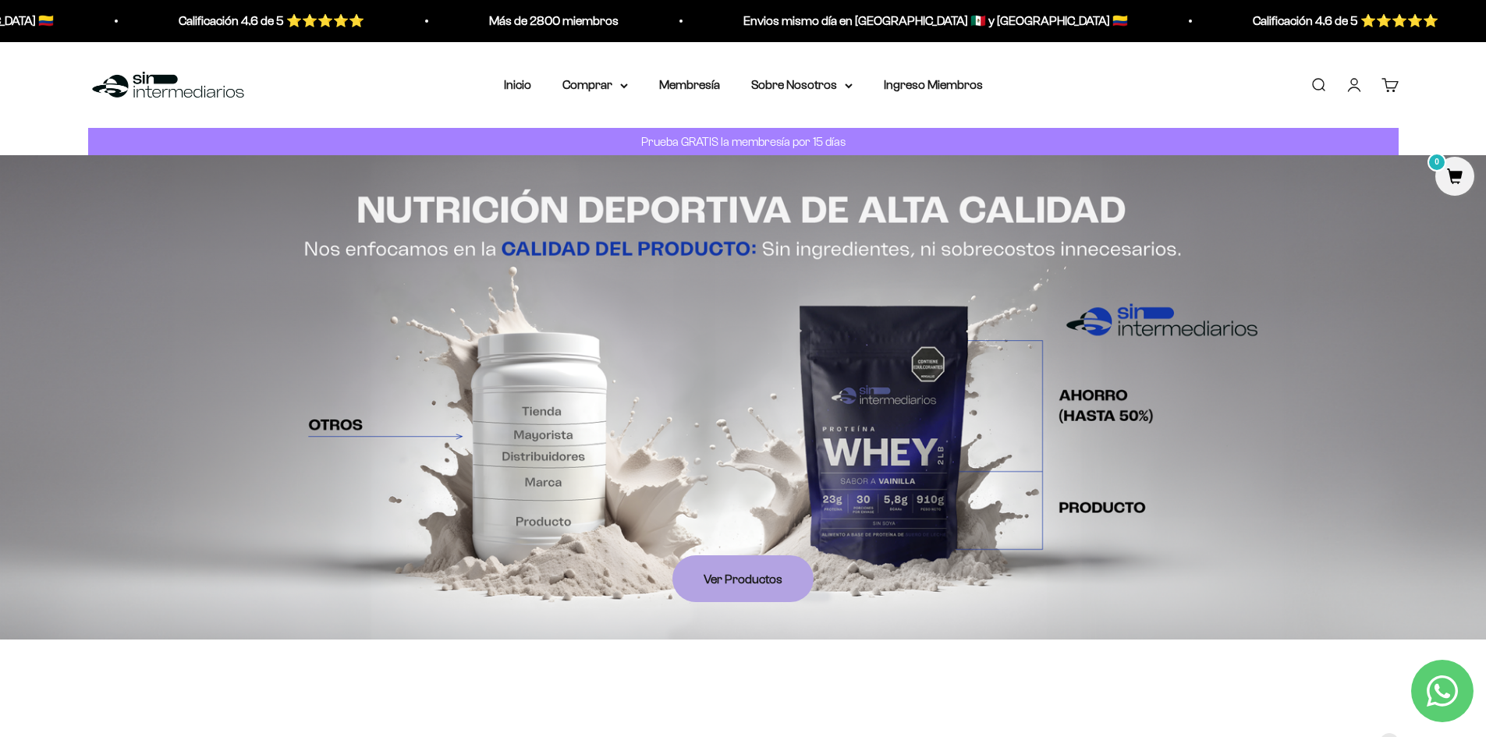
click at [805, 139] on p "Prueba GRATIS la membresía por 15 días" at bounding box center [743, 141] width 212 height 19
click at [818, 139] on p "Prueba GRATIS la membresía por 15 días" at bounding box center [743, 141] width 212 height 19
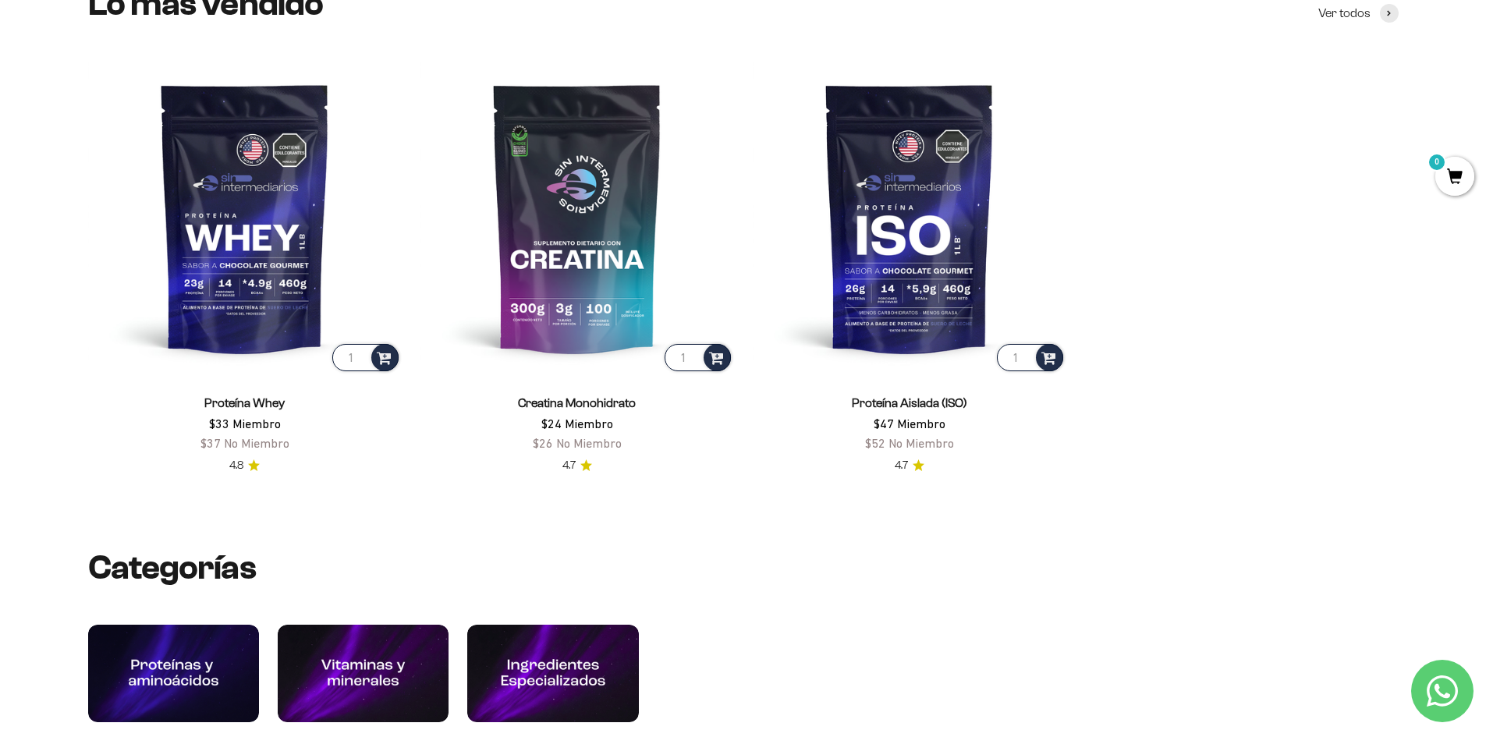
scroll to position [702, 0]
